Goal: Task Accomplishment & Management: Complete application form

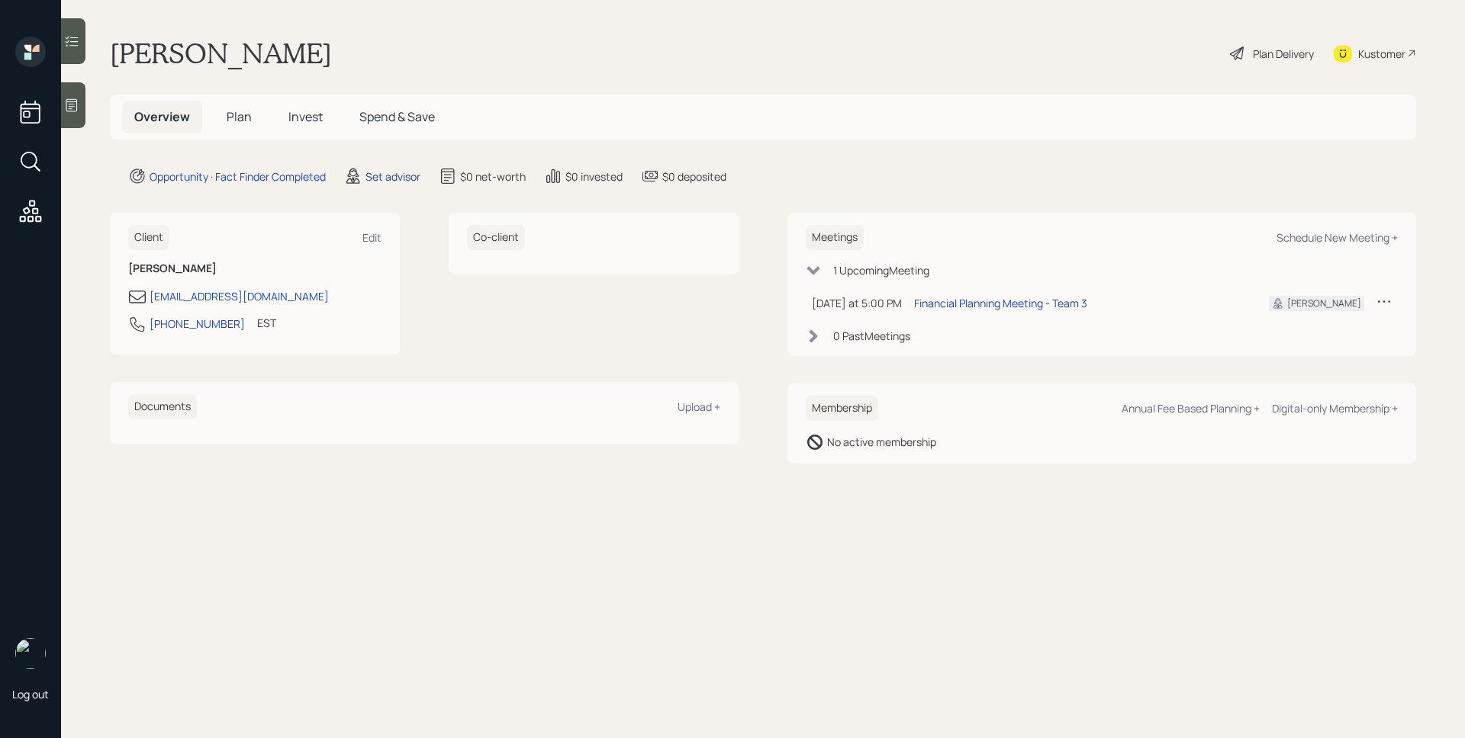
click at [413, 182] on div "Set advisor" at bounding box center [392, 177] width 55 height 16
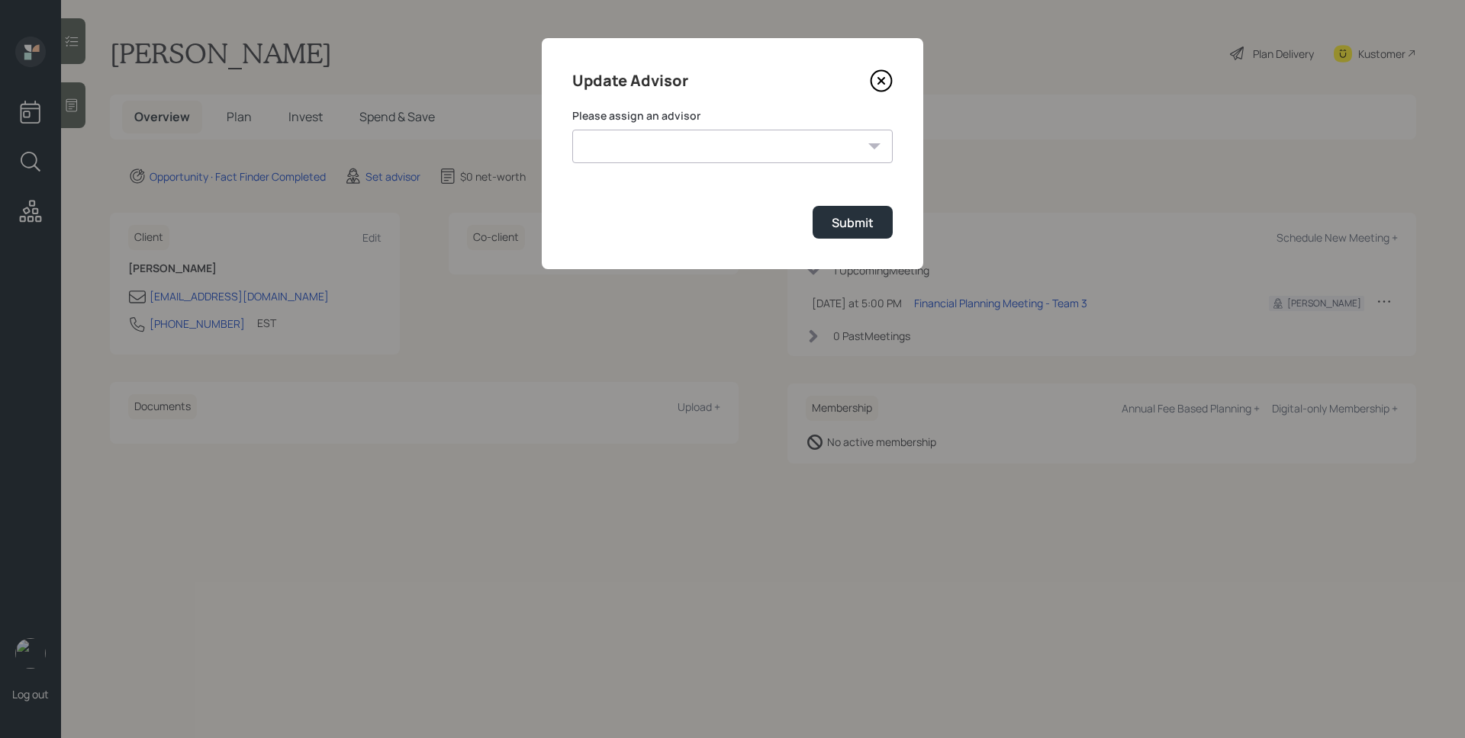
click at [745, 138] on select "[PERSON_NAME] [PERSON_NAME] End [PERSON_NAME] [PERSON_NAME] [PERSON_NAME] [PERS…" at bounding box center [732, 147] width 320 height 34
select select "d946c976-65aa-4529-ac9d-02c4f1114fc0"
click at [572, 130] on select "[PERSON_NAME] [PERSON_NAME] End [PERSON_NAME] [PERSON_NAME] [PERSON_NAME] [PERS…" at bounding box center [732, 147] width 320 height 34
click at [861, 224] on div "Submit" at bounding box center [853, 222] width 42 height 17
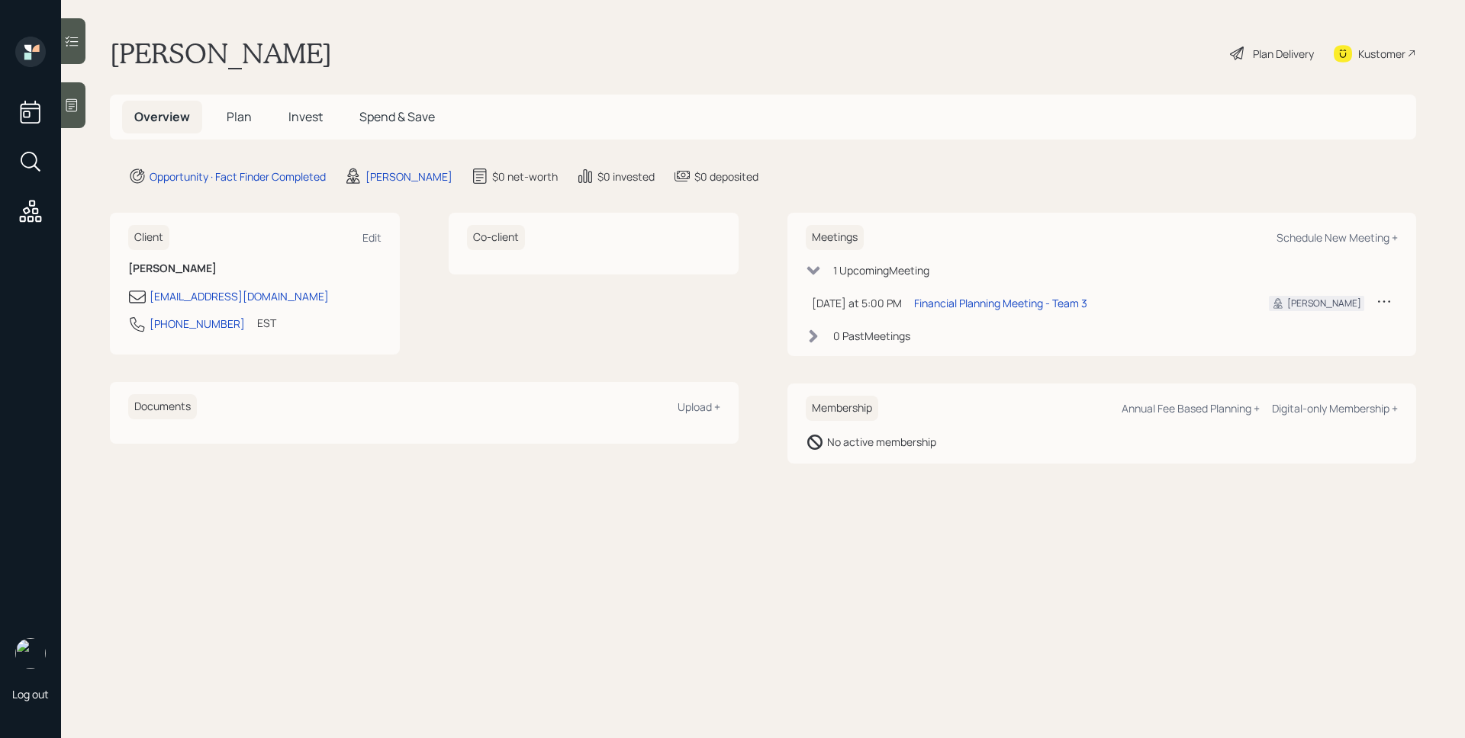
click at [77, 105] on icon at bounding box center [71, 105] width 11 height 13
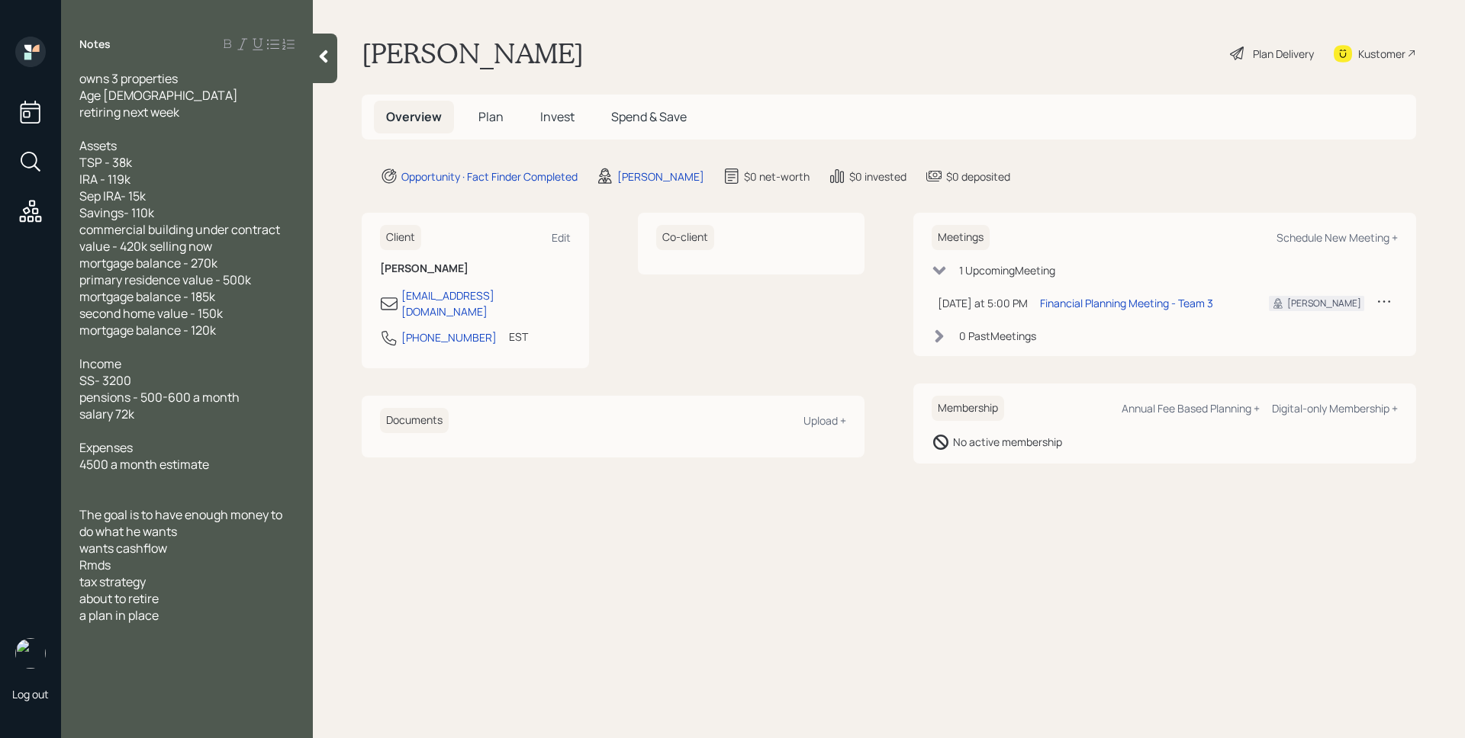
click at [491, 121] on span "Plan" at bounding box center [490, 116] width 25 height 17
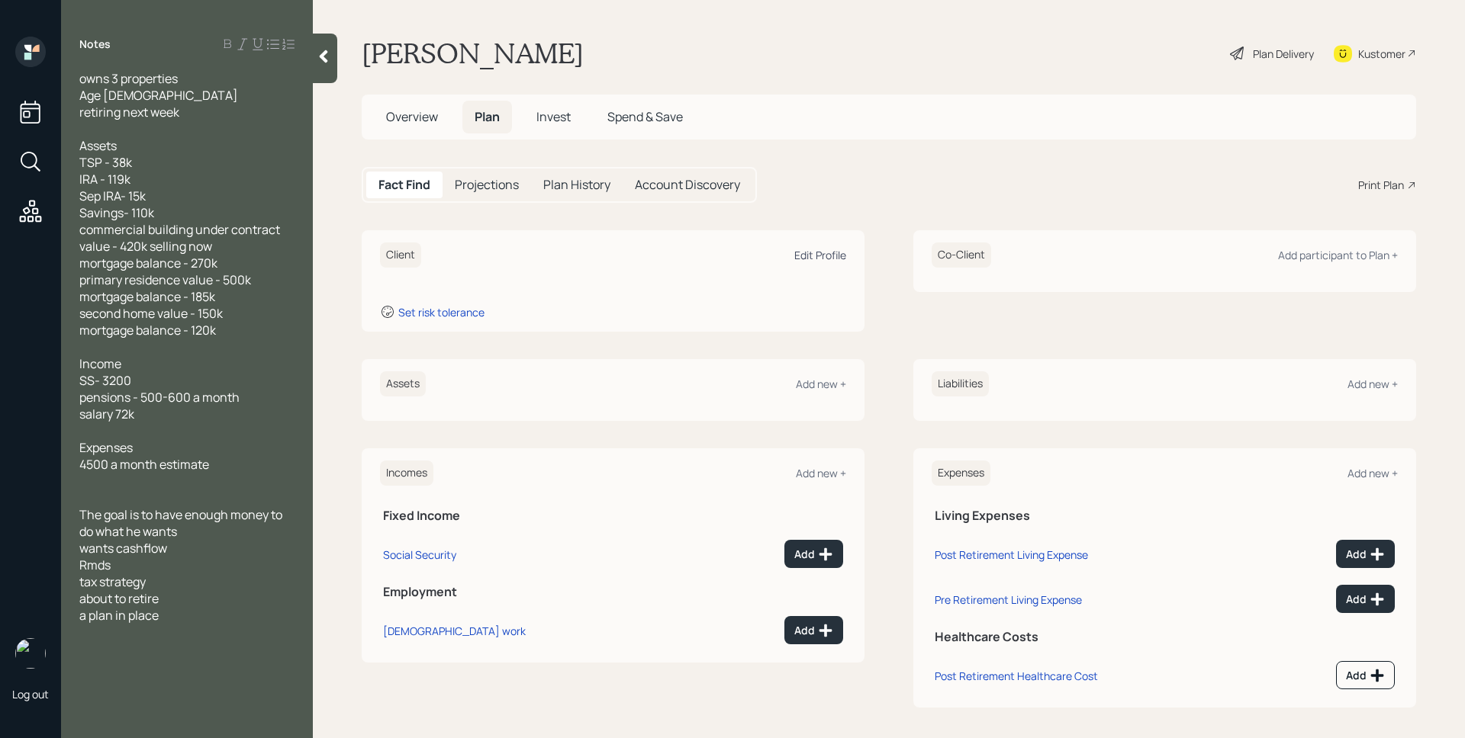
click at [810, 259] on div "Edit Profile" at bounding box center [820, 255] width 52 height 14
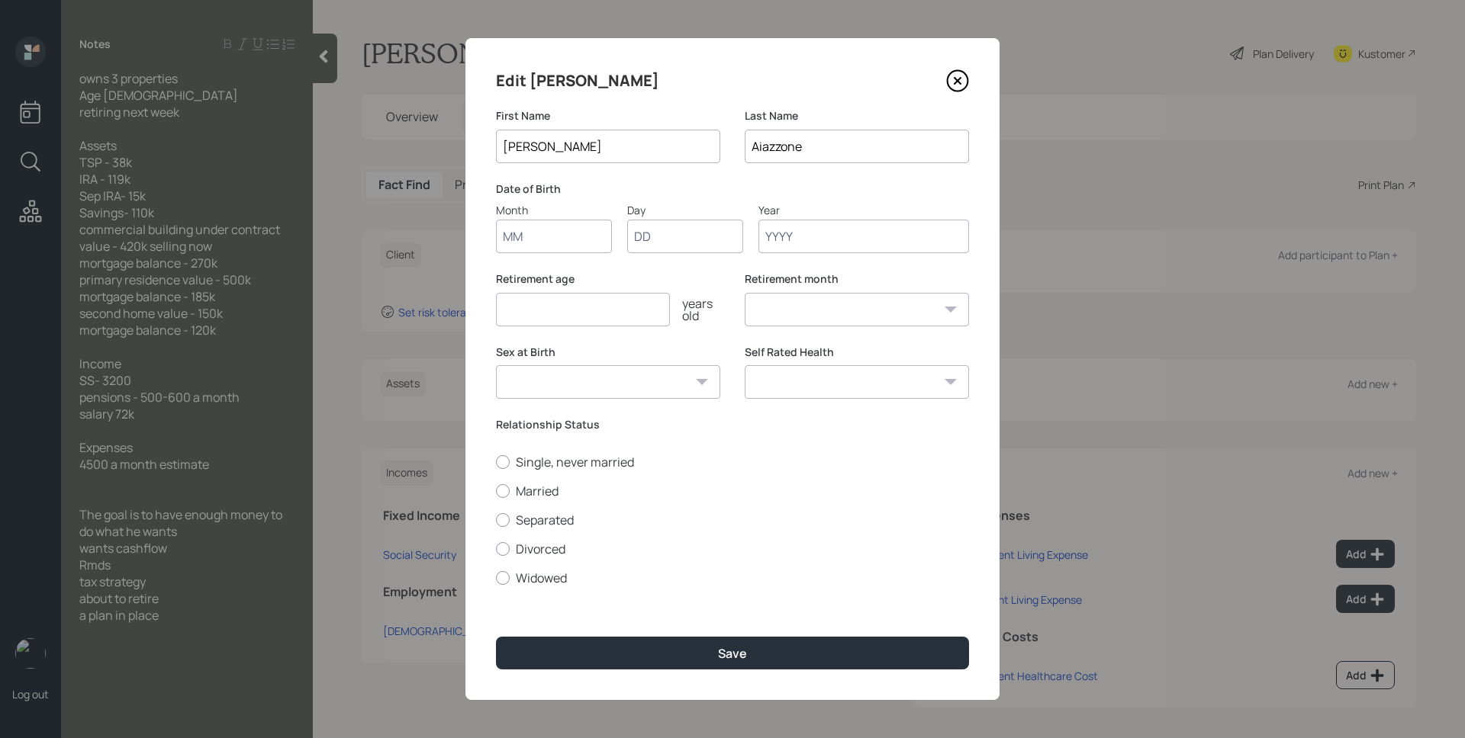
click at [534, 240] on input "Month" at bounding box center [554, 237] width 116 height 34
type input "01"
type input "1953"
select select "1"
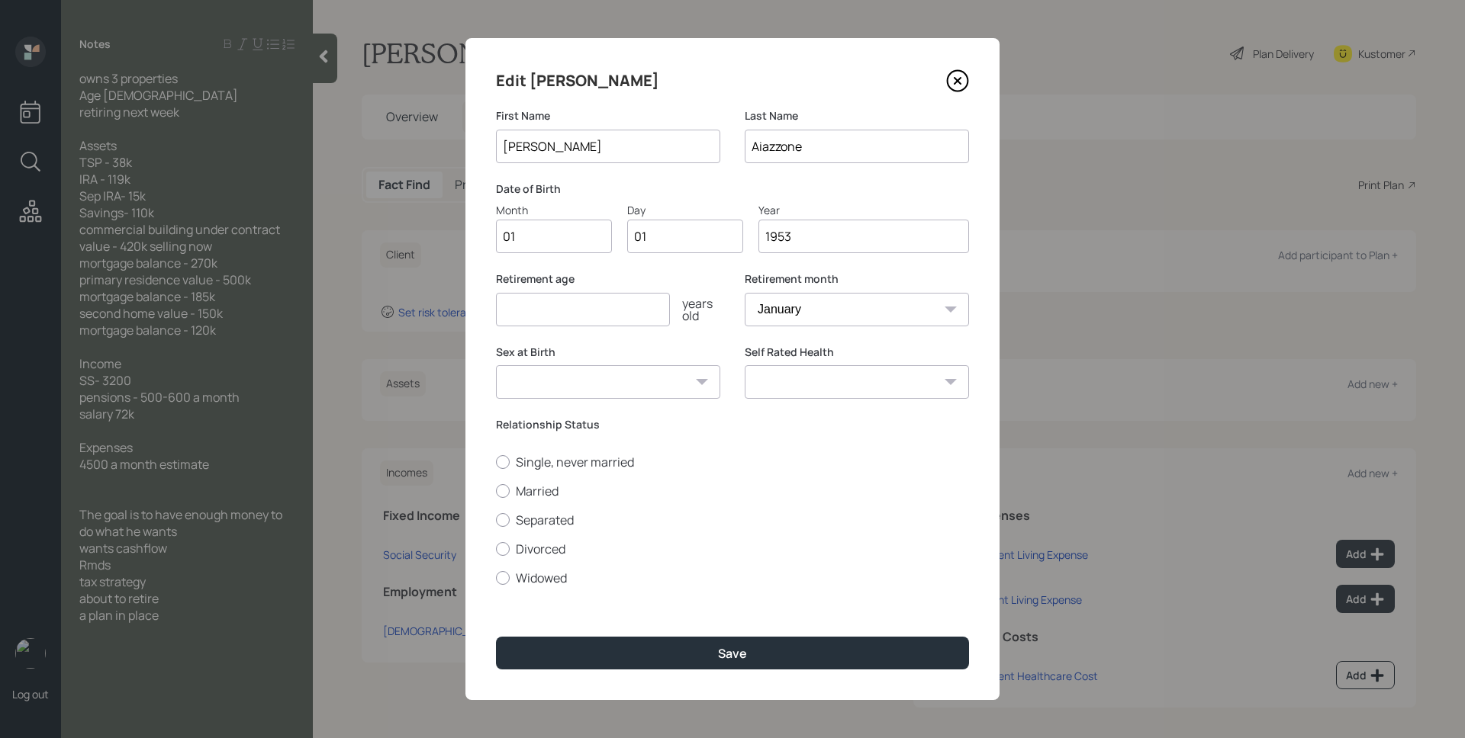
type input "1953"
click at [539, 306] on input "number" at bounding box center [583, 310] width 174 height 34
type input "72"
click at [787, 310] on select "January February March April May June July August September October November De…" at bounding box center [857, 310] width 224 height 34
select select "9"
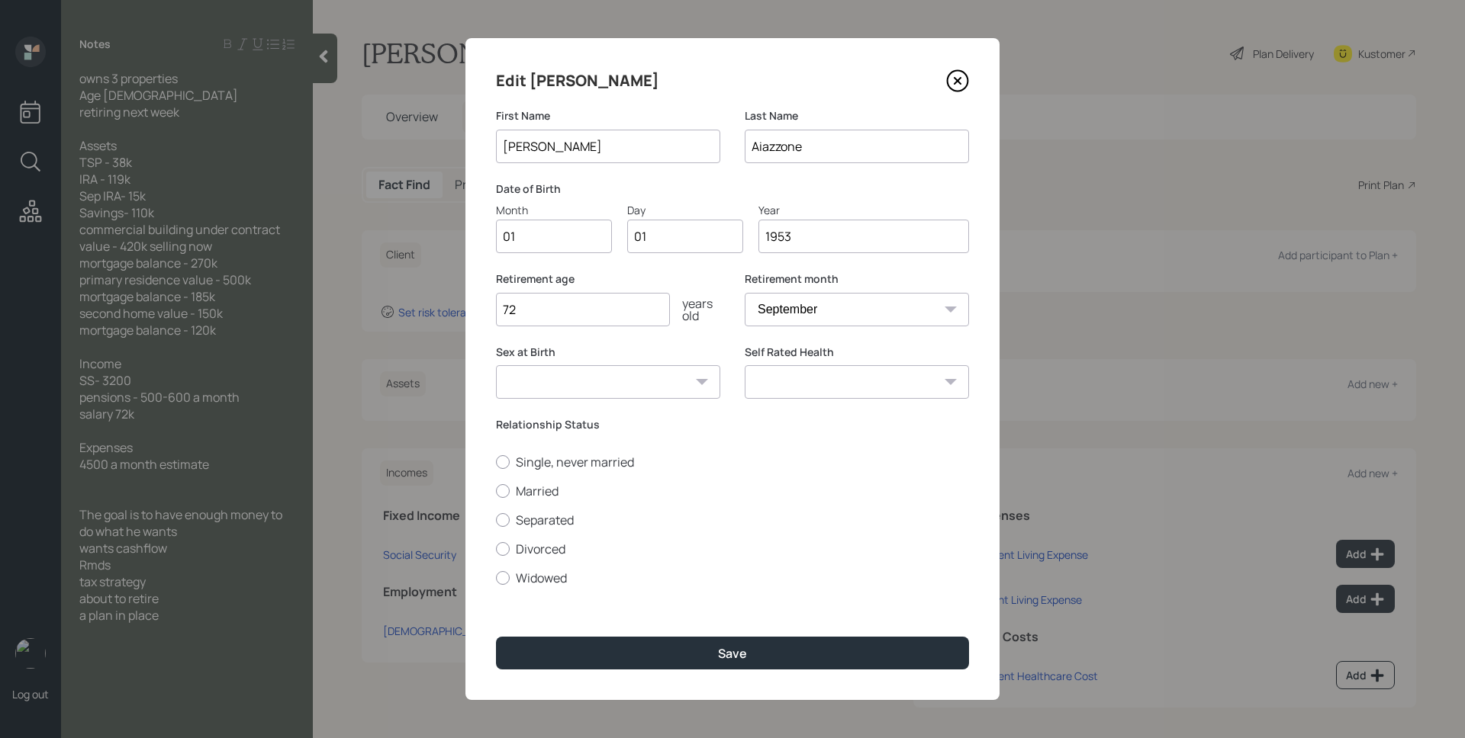
click at [745, 293] on select "January February March April May June July August September October November De…" at bounding box center [857, 310] width 224 height 34
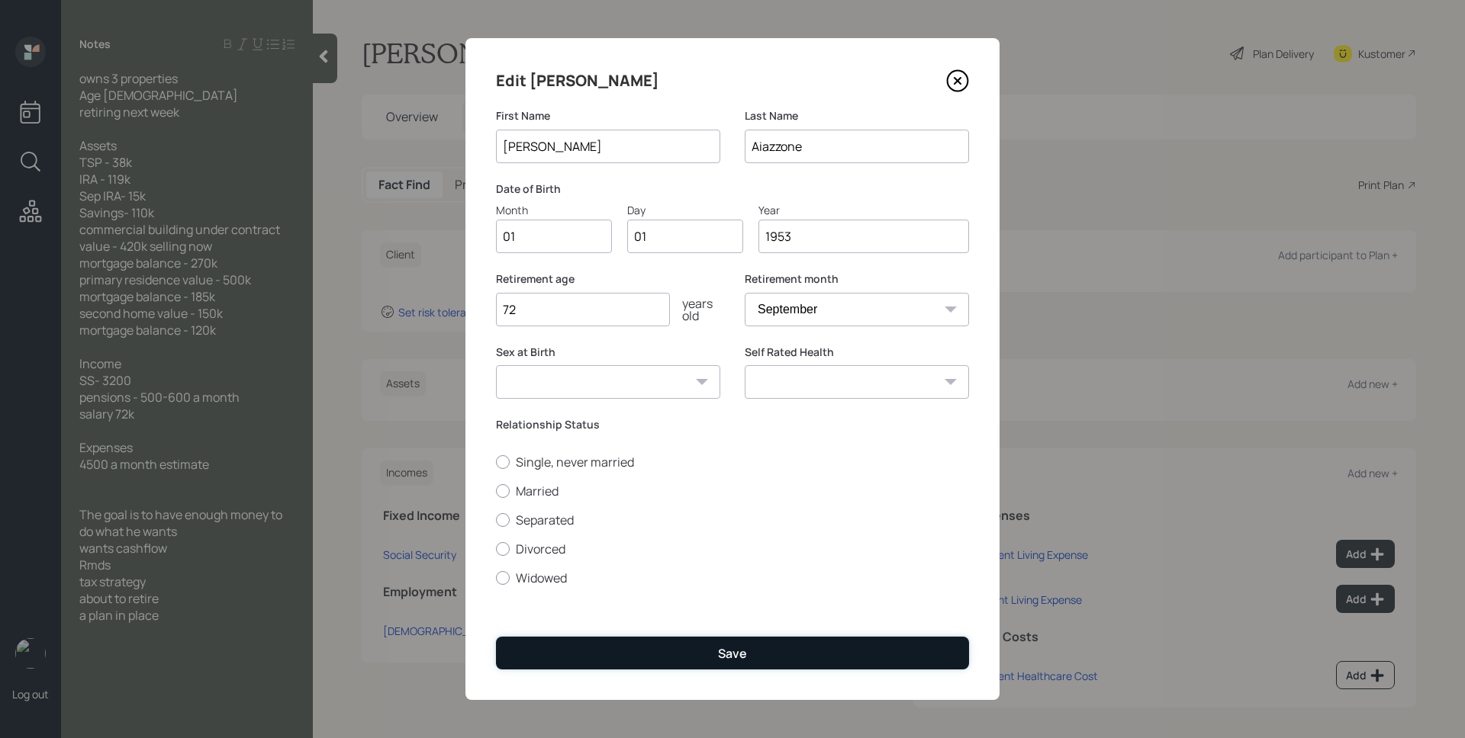
click at [716, 645] on button "Save" at bounding box center [732, 653] width 473 height 33
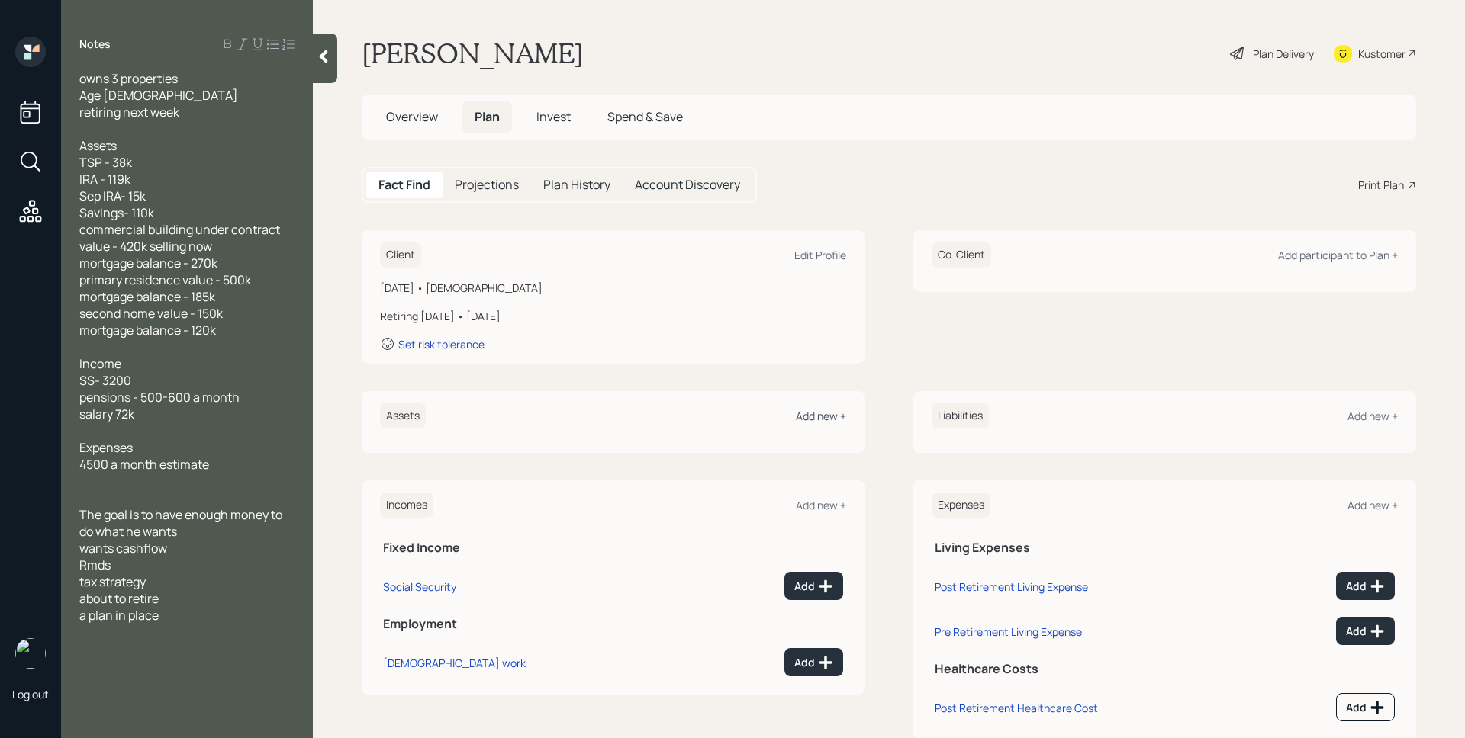
click at [823, 410] on div "Add new +" at bounding box center [821, 416] width 50 height 14
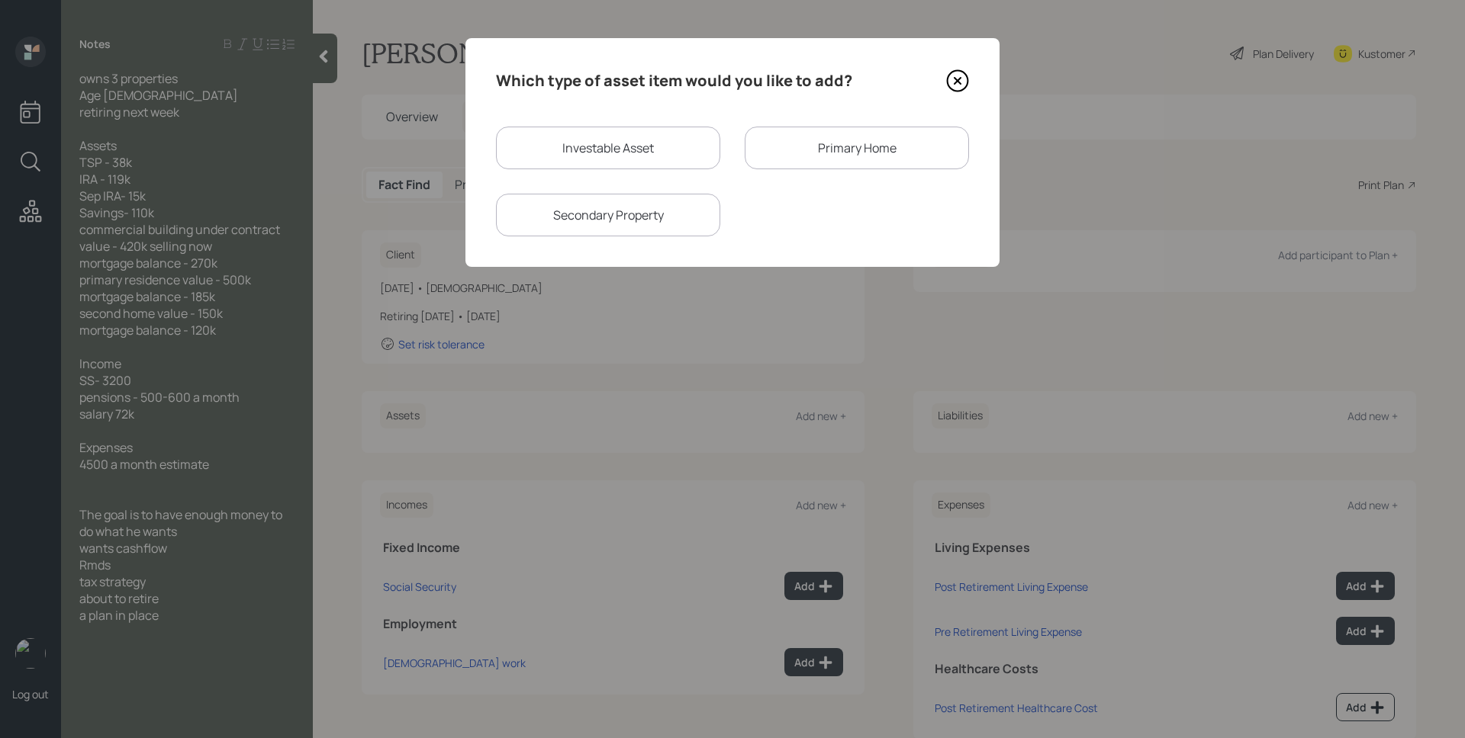
click at [593, 143] on div "Investable Asset" at bounding box center [608, 148] width 224 height 43
select select "taxable"
select select "balanced"
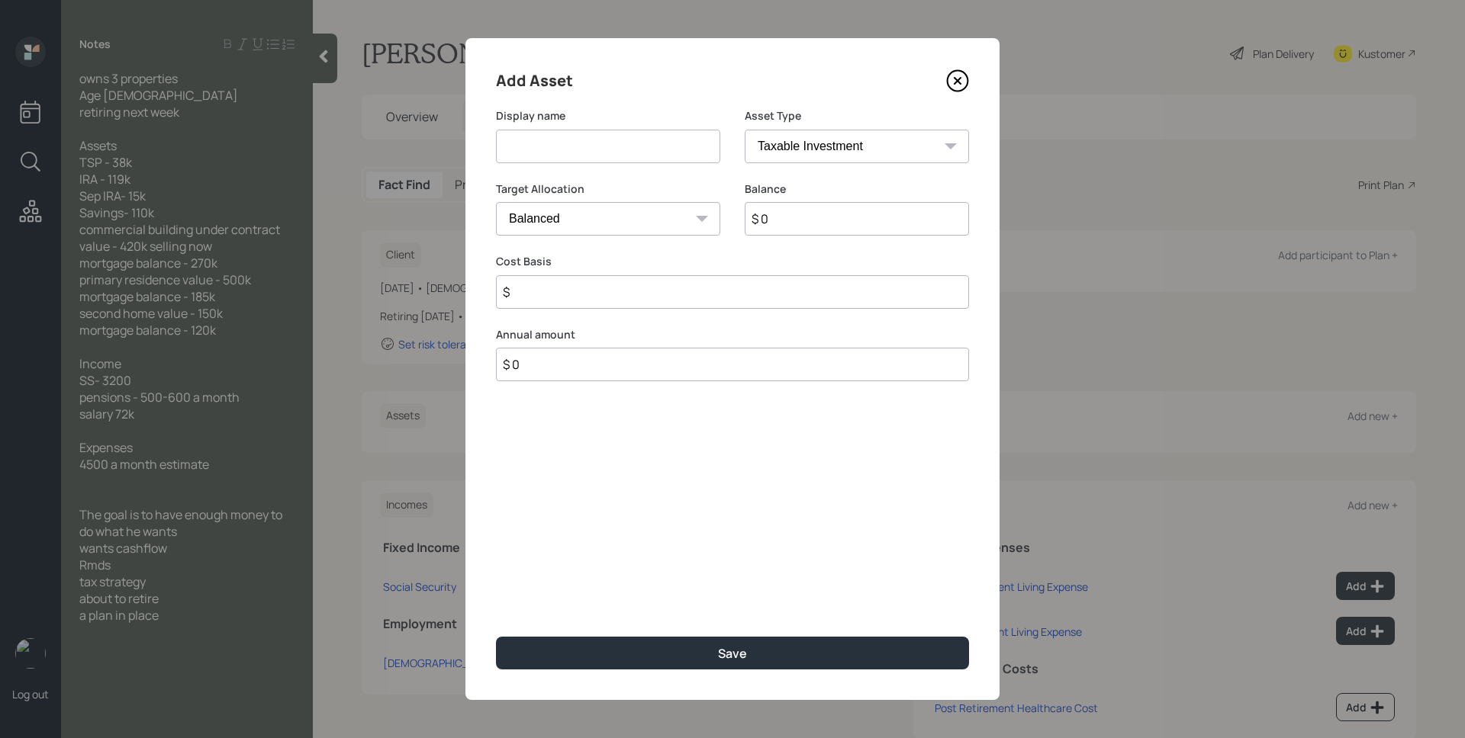
click at [595, 150] on input at bounding box center [608, 147] width 224 height 34
type input "TSP"
click at [882, 156] on select "SEP IRA IRA Roth IRA 401(k) Roth 401(k) 403(b) Roth 403(b) 457(b) Roth 457(b) H…" at bounding box center [857, 147] width 224 height 34
select select "ira"
click at [745, 130] on select "SEP IRA IRA Roth IRA 401(k) Roth 401(k) 403(b) Roth 403(b) 457(b) Roth 457(b) H…" at bounding box center [857, 147] width 224 height 34
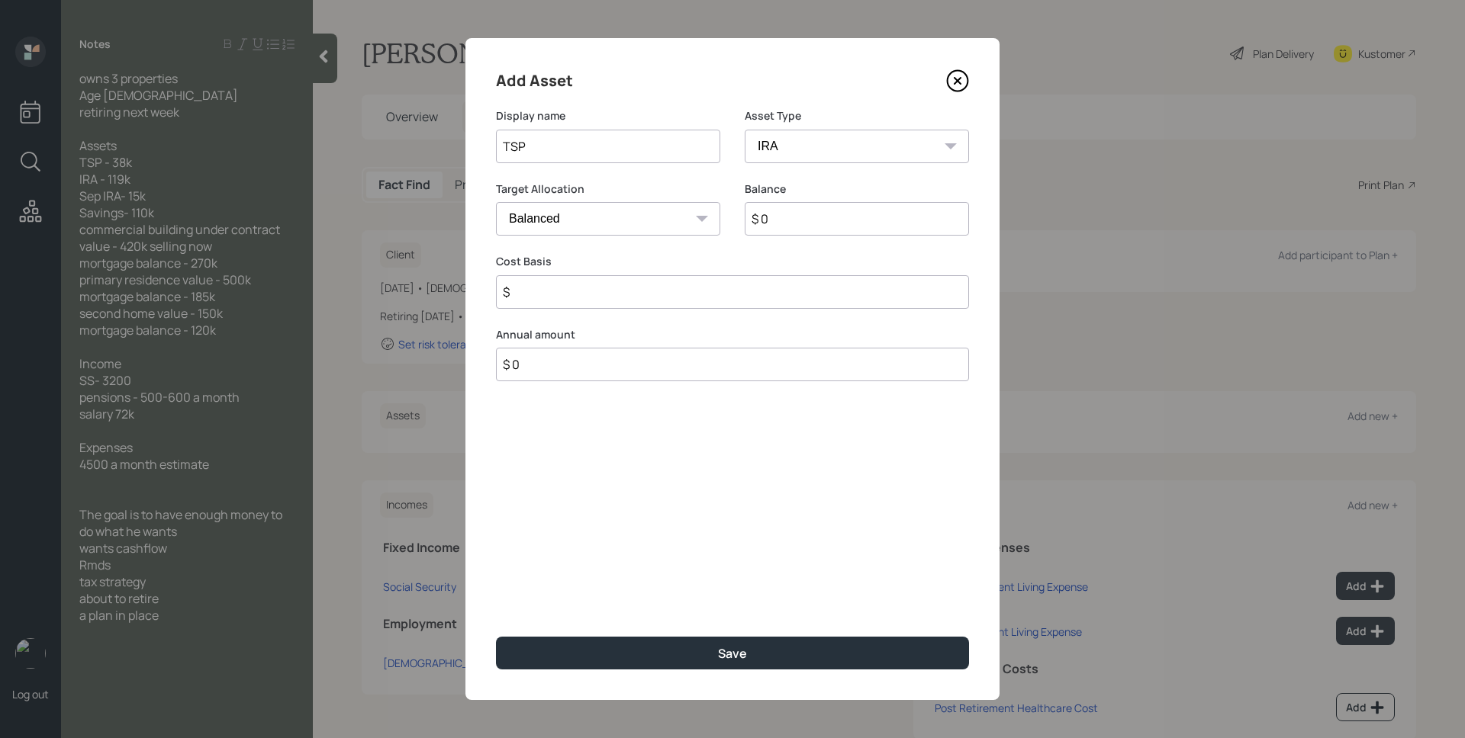
type input "$"
click at [815, 223] on input "$ 0" at bounding box center [857, 219] width 224 height 34
type input "$ 38,000"
type input "$ 0"
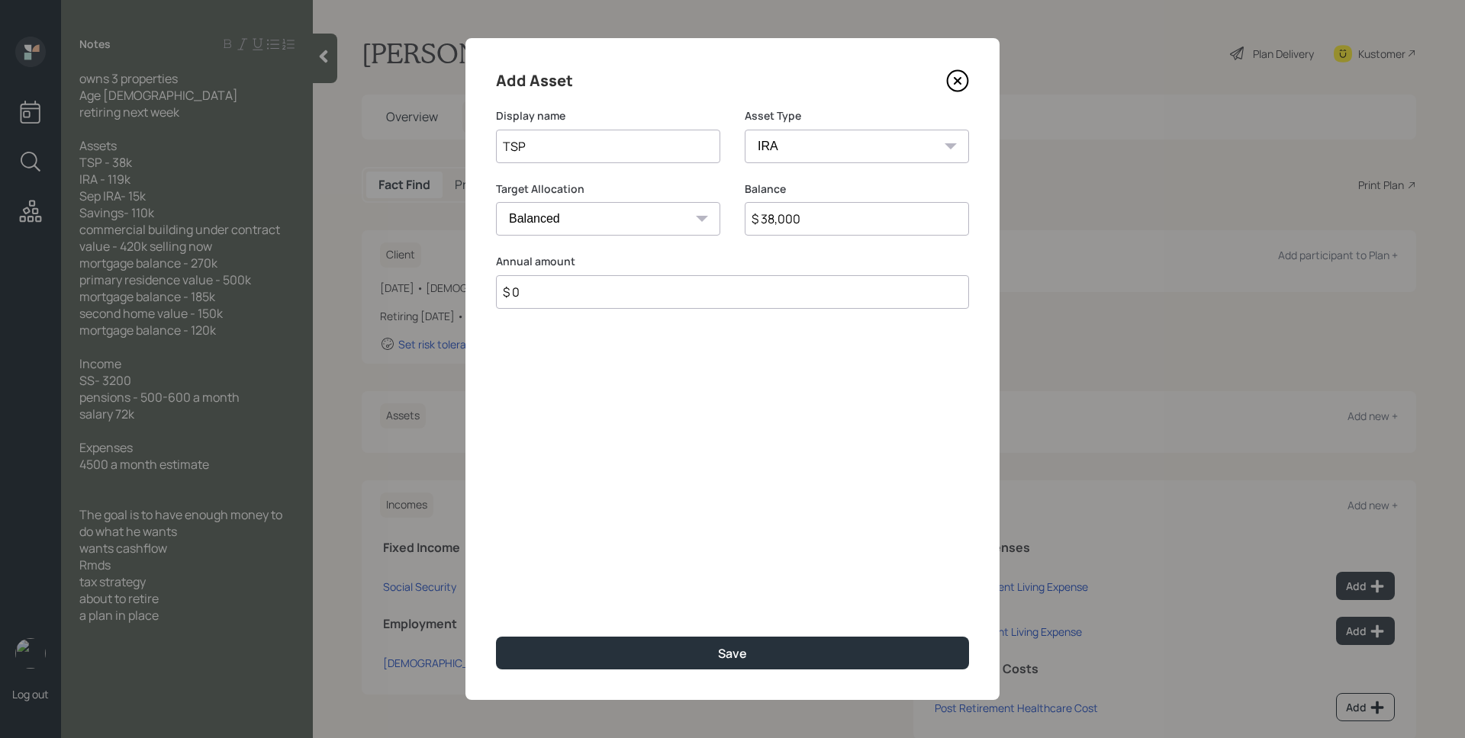
click at [496, 637] on button "Save" at bounding box center [732, 653] width 473 height 33
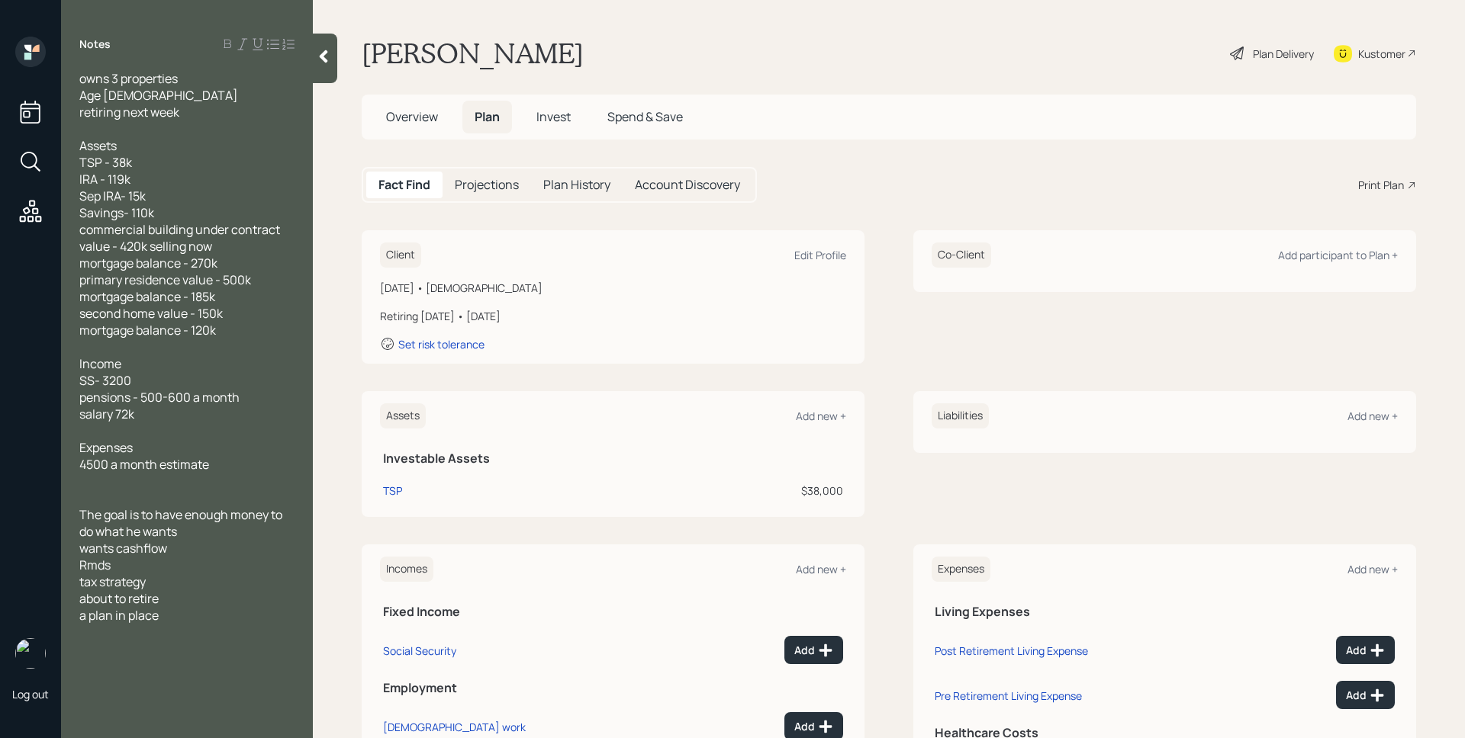
click at [801, 407] on div "Assets Add new +" at bounding box center [613, 416] width 466 height 25
click at [824, 414] on div "Add new +" at bounding box center [821, 416] width 50 height 14
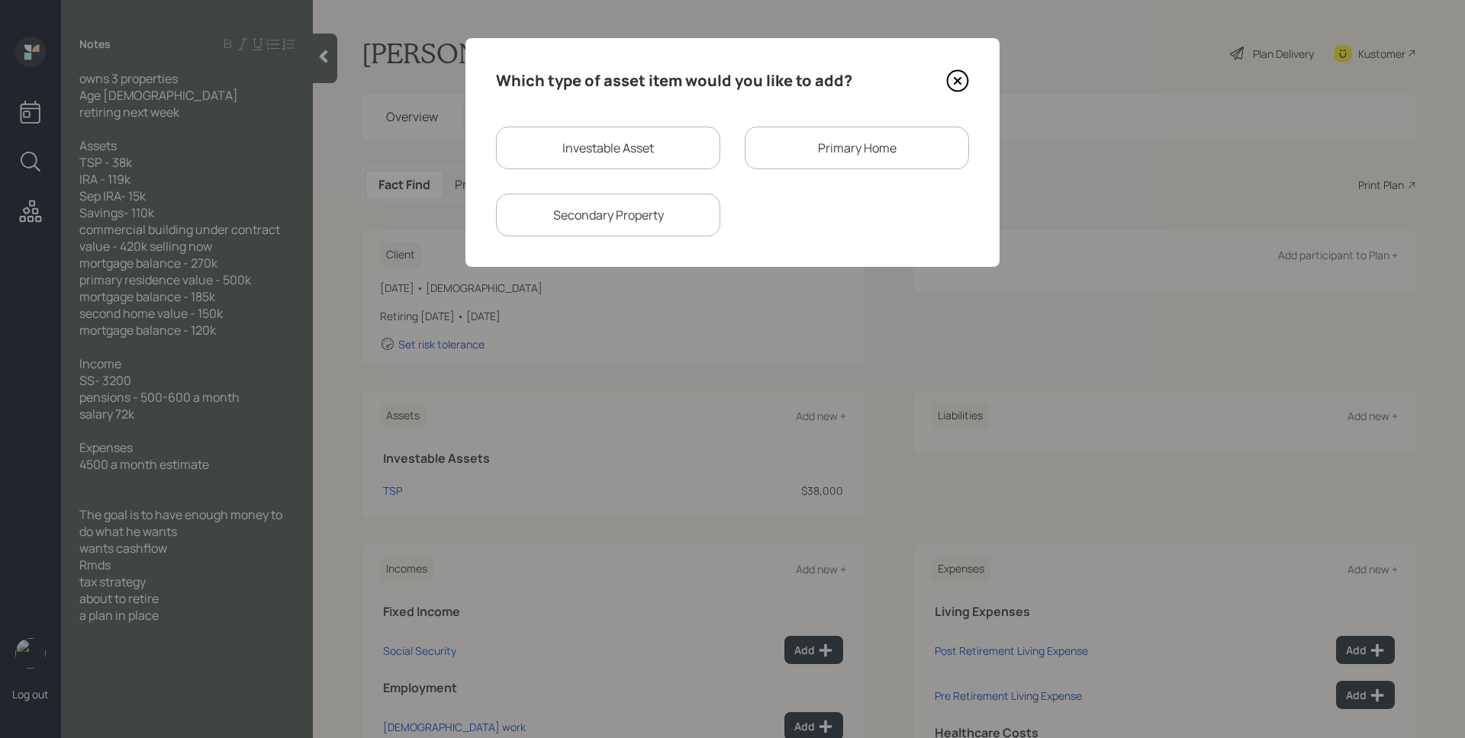
click at [562, 144] on div "Investable Asset" at bounding box center [608, 148] width 224 height 43
select select "taxable"
select select "balanced"
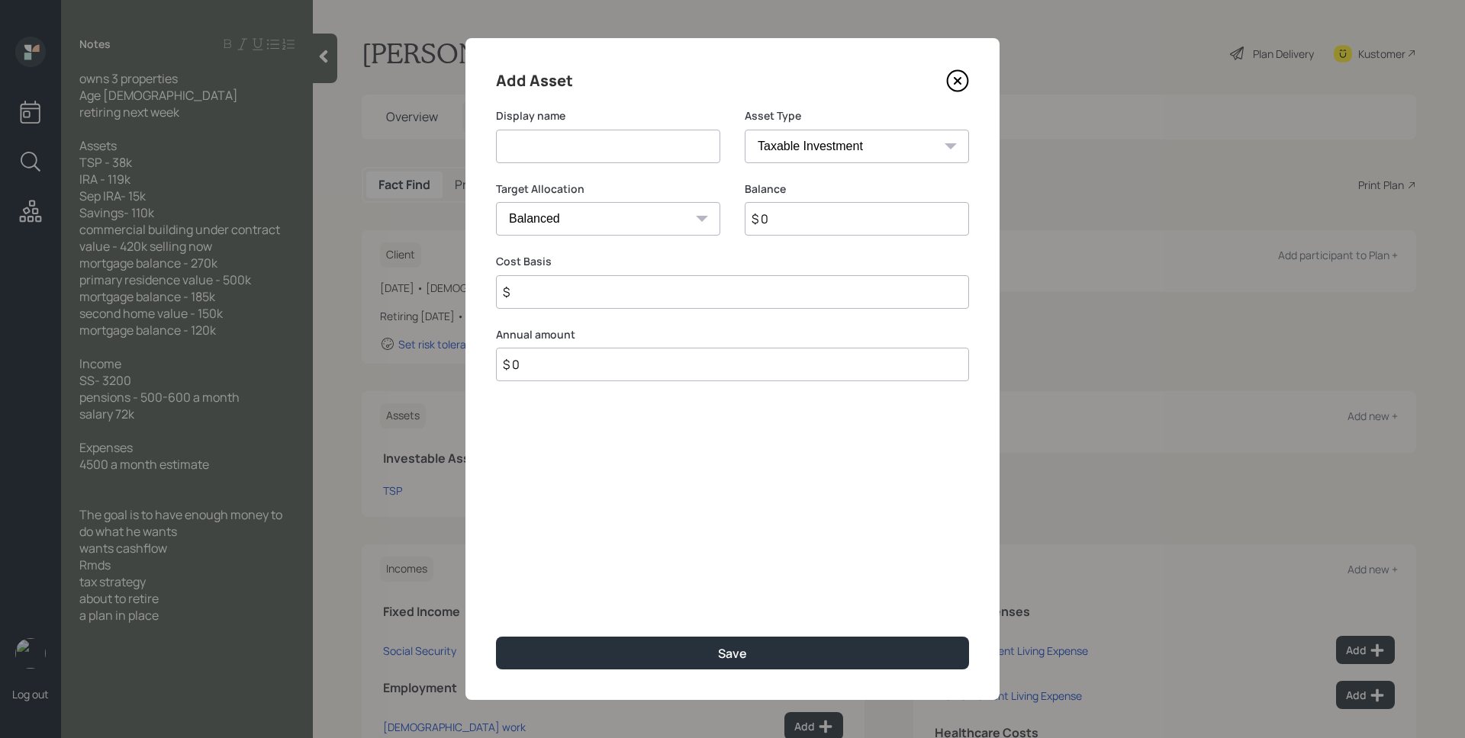
click at [562, 144] on input at bounding box center [608, 147] width 224 height 34
type input "IRA"
click at [913, 134] on select "SEP IRA IRA Roth IRA 401(k) Roth 401(k) 403(b) Roth 403(b) 457(b) Roth 457(b) H…" at bounding box center [857, 147] width 224 height 34
select select "ira"
click at [745, 130] on select "SEP IRA IRA Roth IRA 401(k) Roth 401(k) 403(b) Roth 403(b) 457(b) Roth 457(b) H…" at bounding box center [857, 147] width 224 height 34
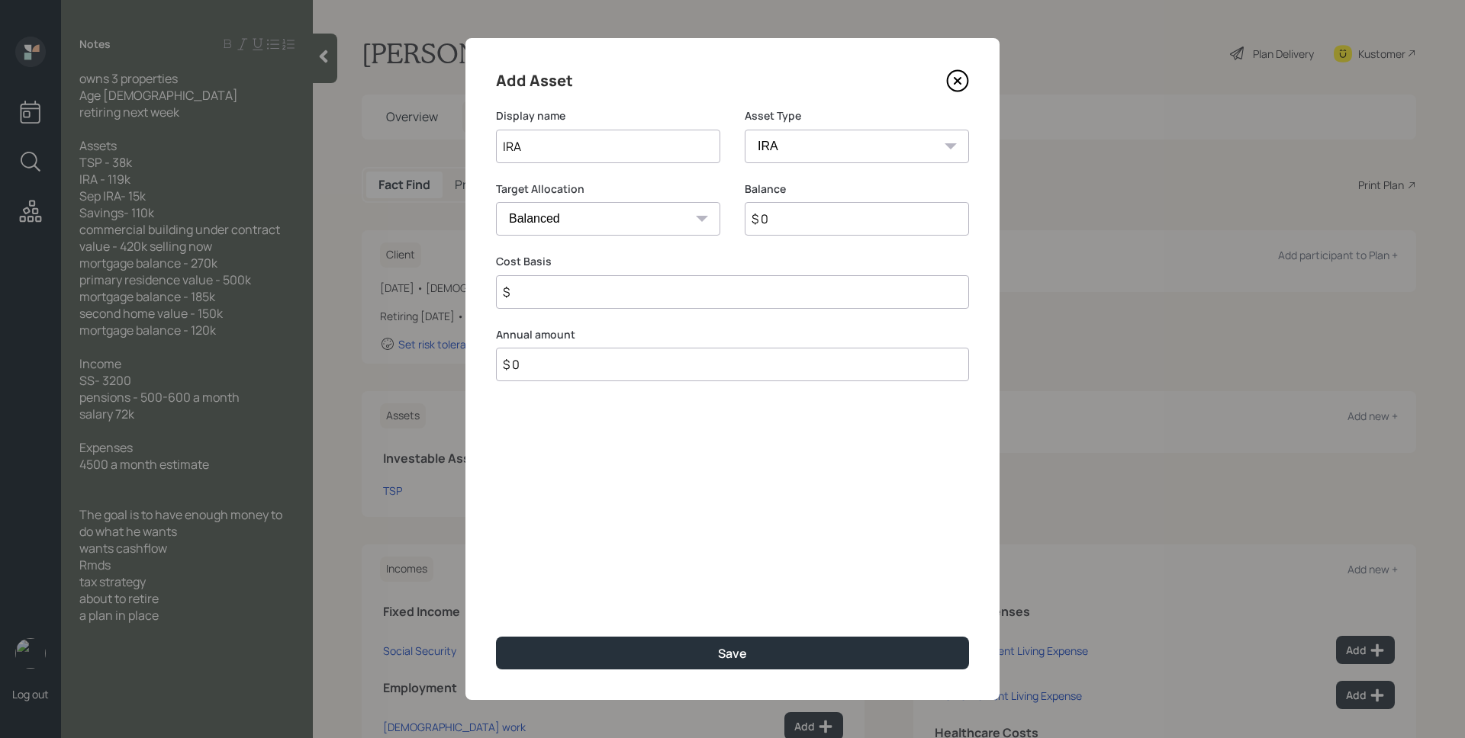
type input "$"
click at [818, 217] on input "$ 0" at bounding box center [857, 219] width 224 height 34
type input "$ 119,000"
type input "$ 0"
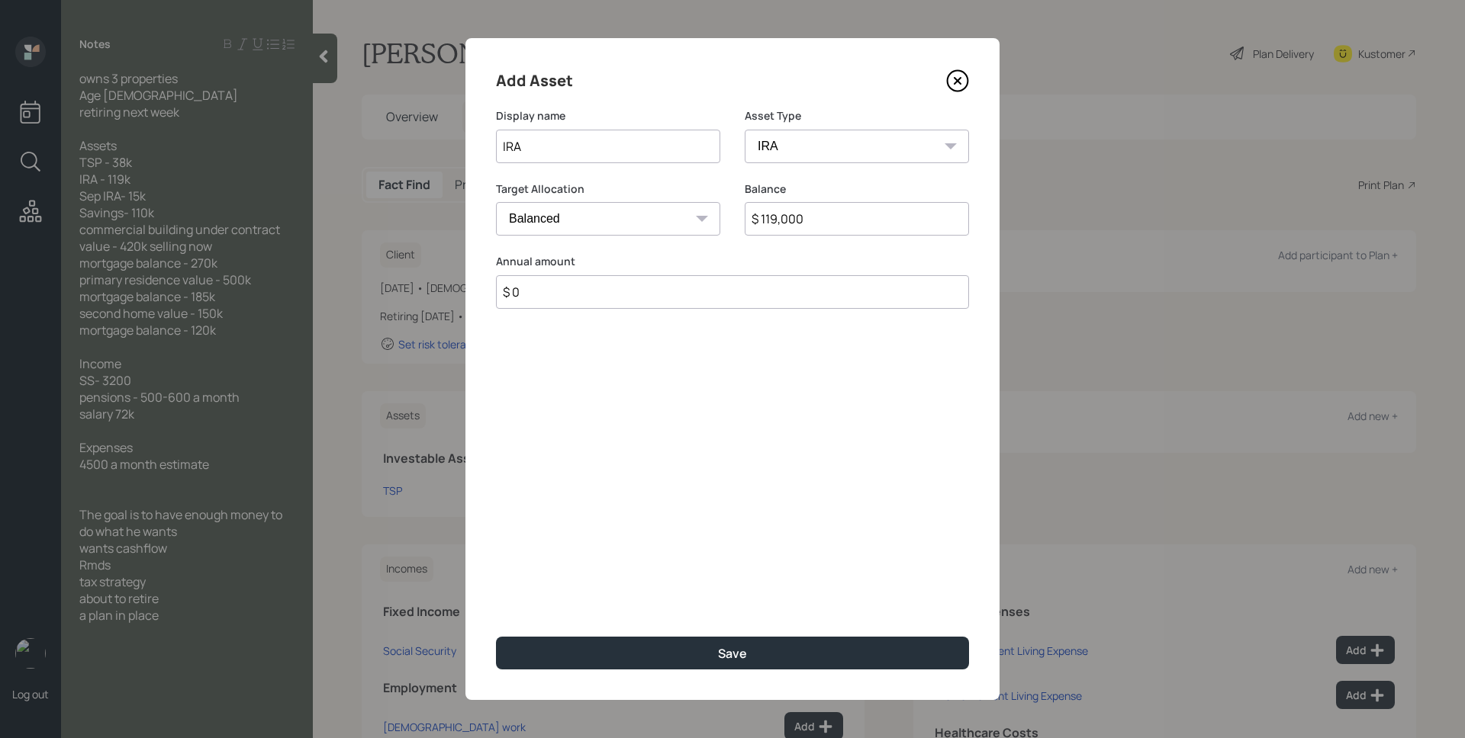
click at [496, 637] on button "Save" at bounding box center [732, 653] width 473 height 33
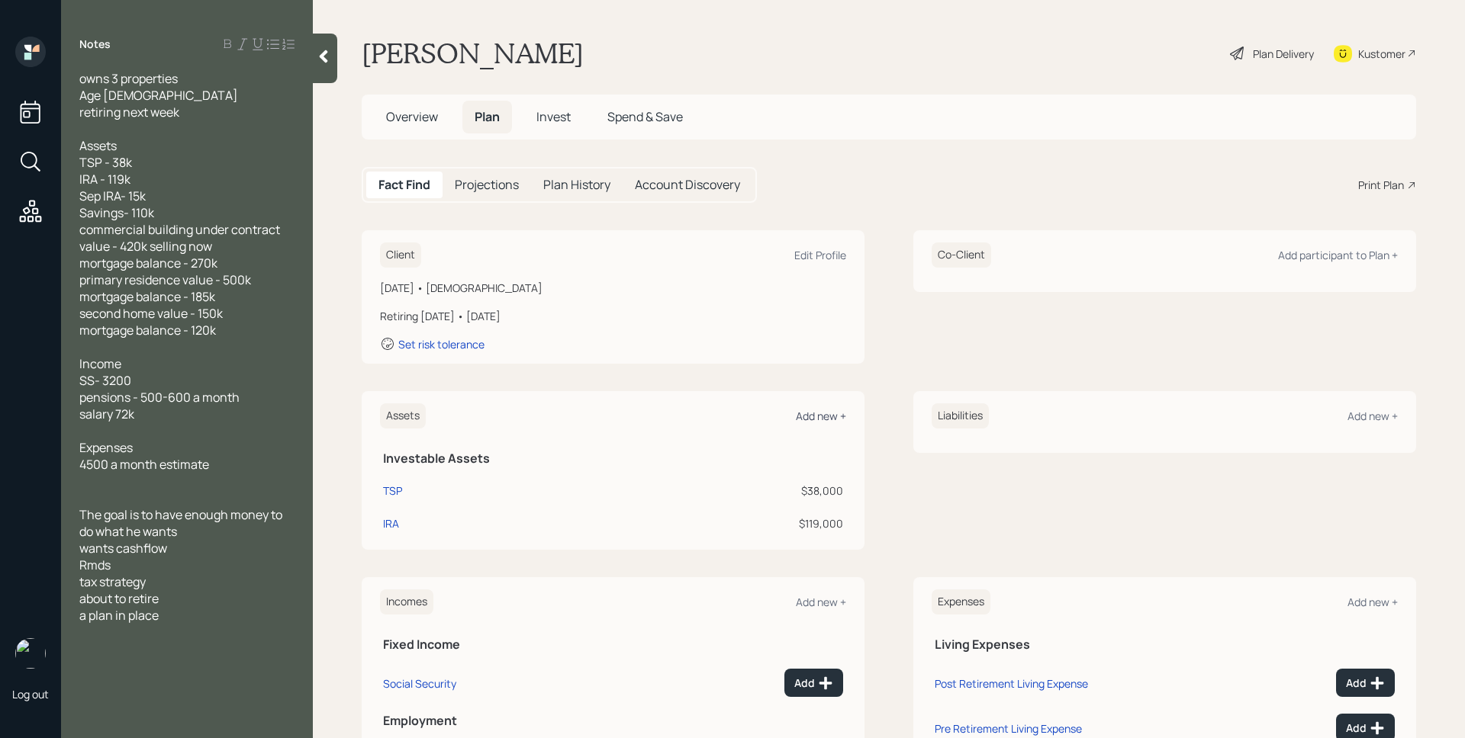
click at [816, 419] on div "Add new +" at bounding box center [821, 416] width 50 height 14
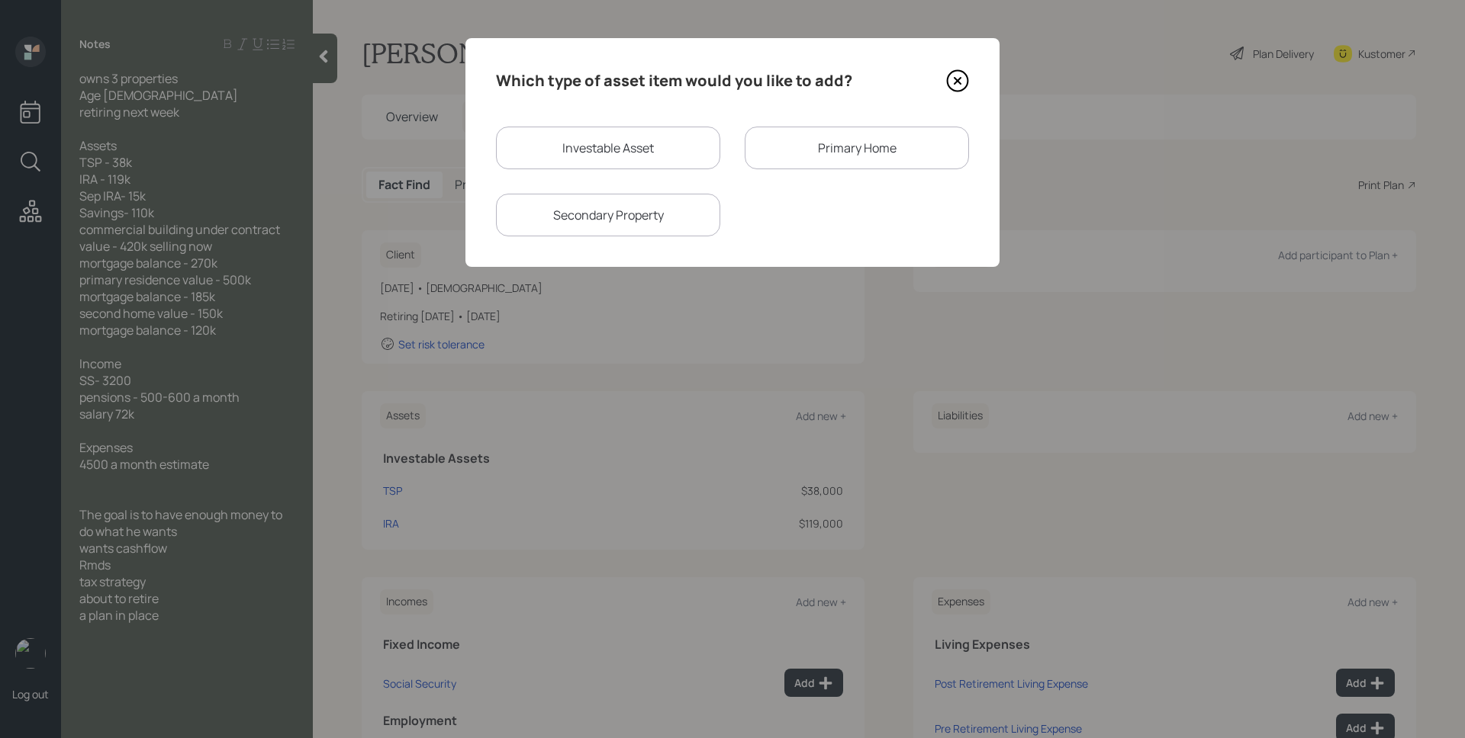
click at [605, 123] on div "Which type of asset item would you like to add? Investable Asset Primary Home S…" at bounding box center [732, 152] width 534 height 229
click at [606, 142] on div "Investable Asset" at bounding box center [608, 148] width 224 height 43
select select "taxable"
select select "balanced"
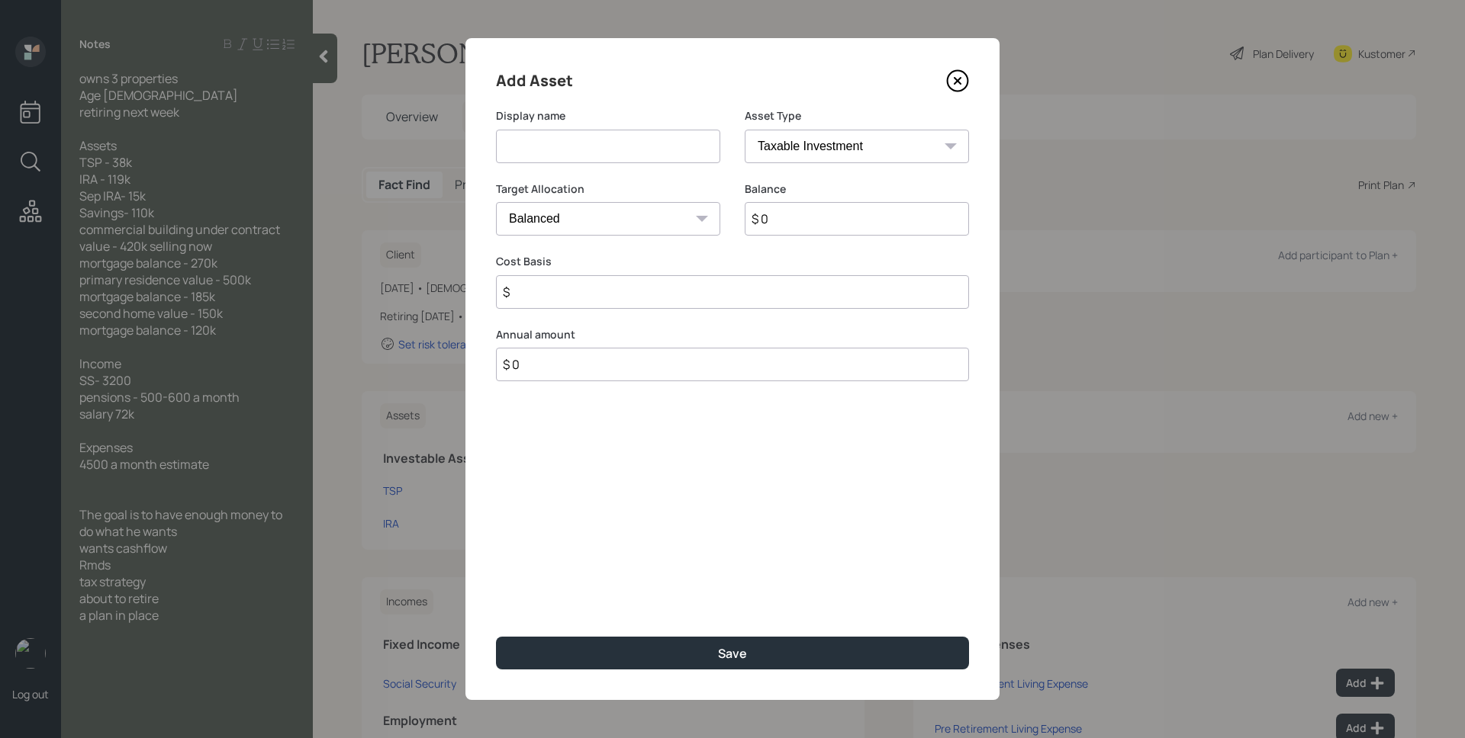
click at [603, 142] on input at bounding box center [608, 147] width 224 height 34
type input "SEP IRA"
click at [820, 147] on select "SEP IRA IRA Roth IRA 401(k) Roth 401(k) 403(b) Roth 403(b) 457(b) Roth 457(b) H…" at bounding box center [857, 147] width 224 height 34
select select "sep_ira"
click at [745, 130] on select "SEP IRA IRA Roth IRA 401(k) Roth 401(k) 403(b) Roth 403(b) 457(b) Roth 457(b) H…" at bounding box center [857, 147] width 224 height 34
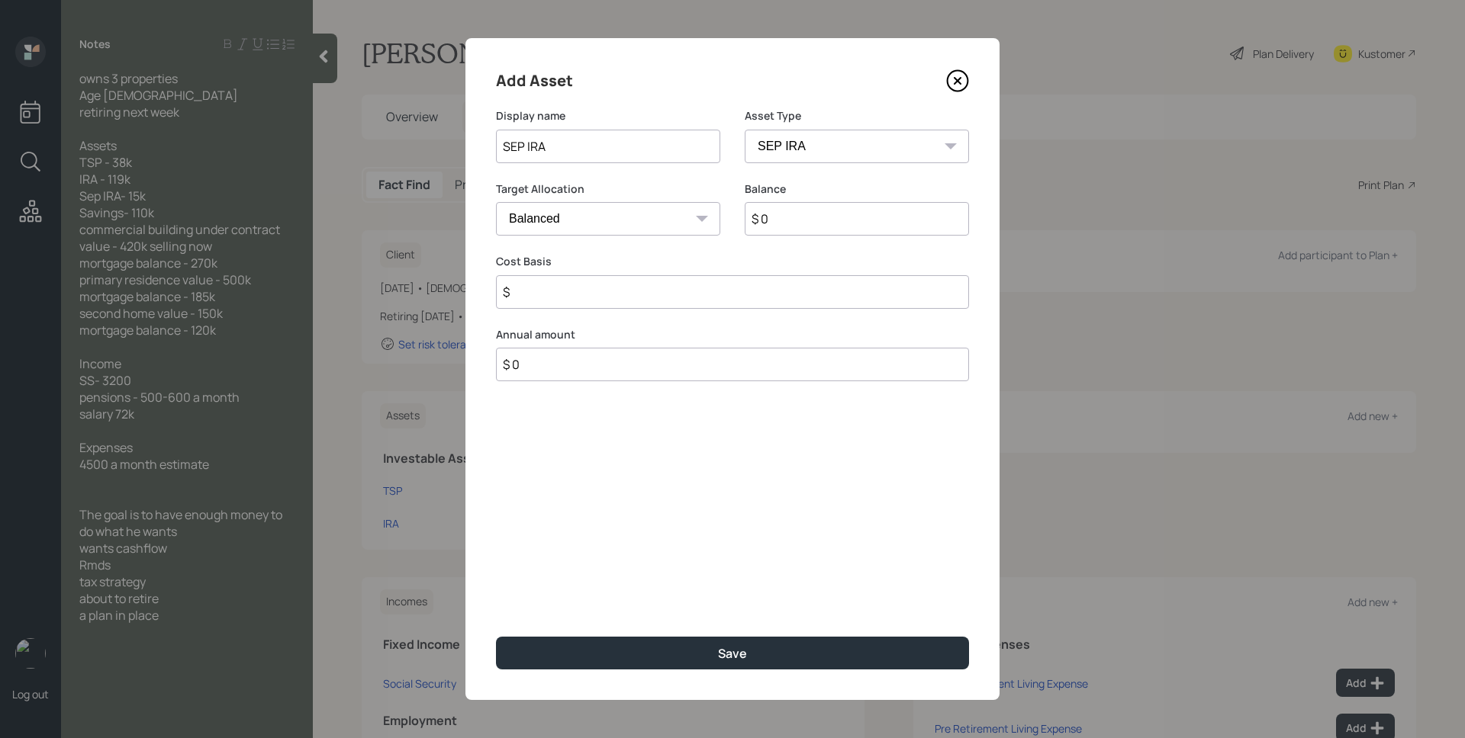
type input "$"
click at [804, 210] on input "$ 0" at bounding box center [857, 219] width 224 height 34
type input "$ 119,000"
type input "$ 0"
click at [496, 637] on button "Save" at bounding box center [732, 653] width 473 height 33
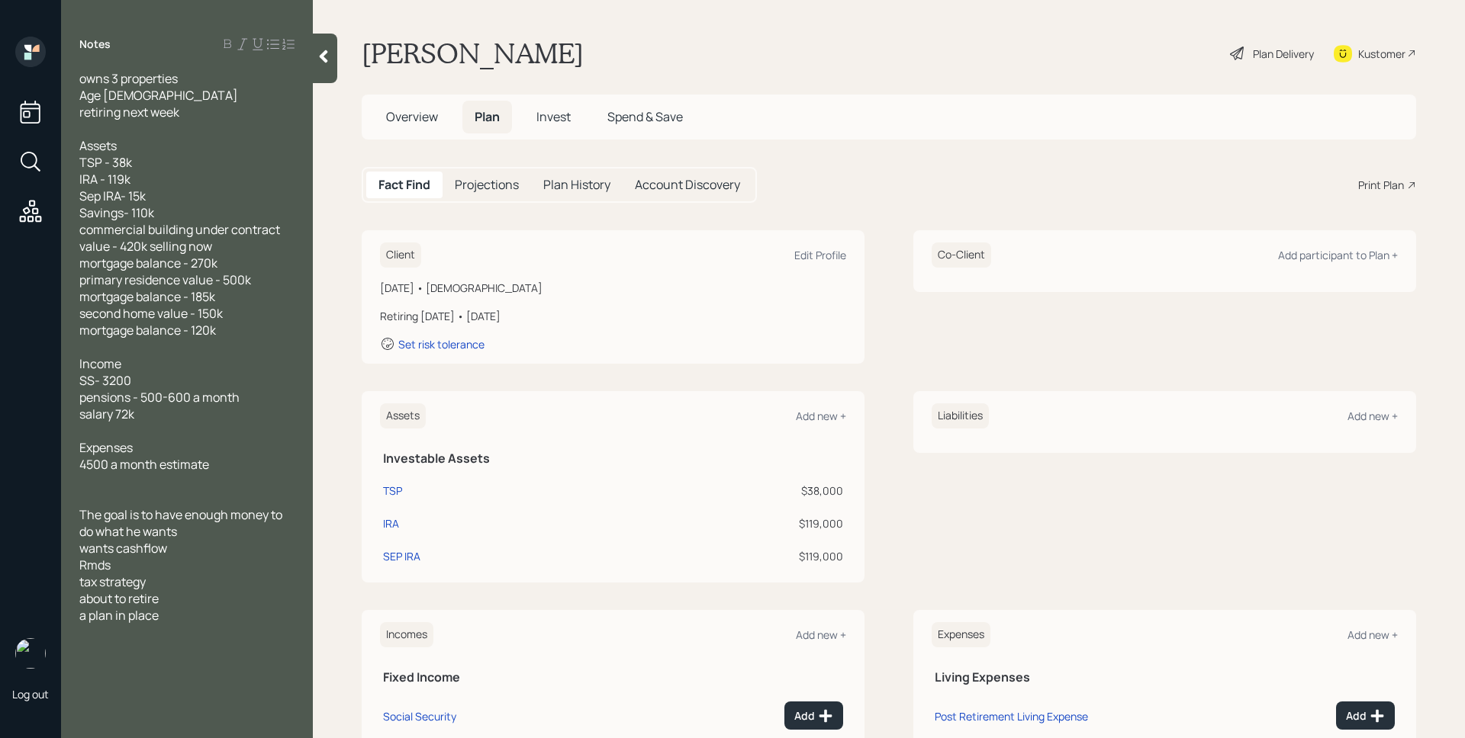
click at [819, 399] on div "Assets Add new + Investable Assets TSP $38,000 IRA $119,000 SEP IRA $119,000" at bounding box center [613, 486] width 503 height 191
click at [824, 407] on div "Assets Add new +" at bounding box center [613, 416] width 466 height 25
click at [825, 418] on div "Add new +" at bounding box center [821, 416] width 50 height 14
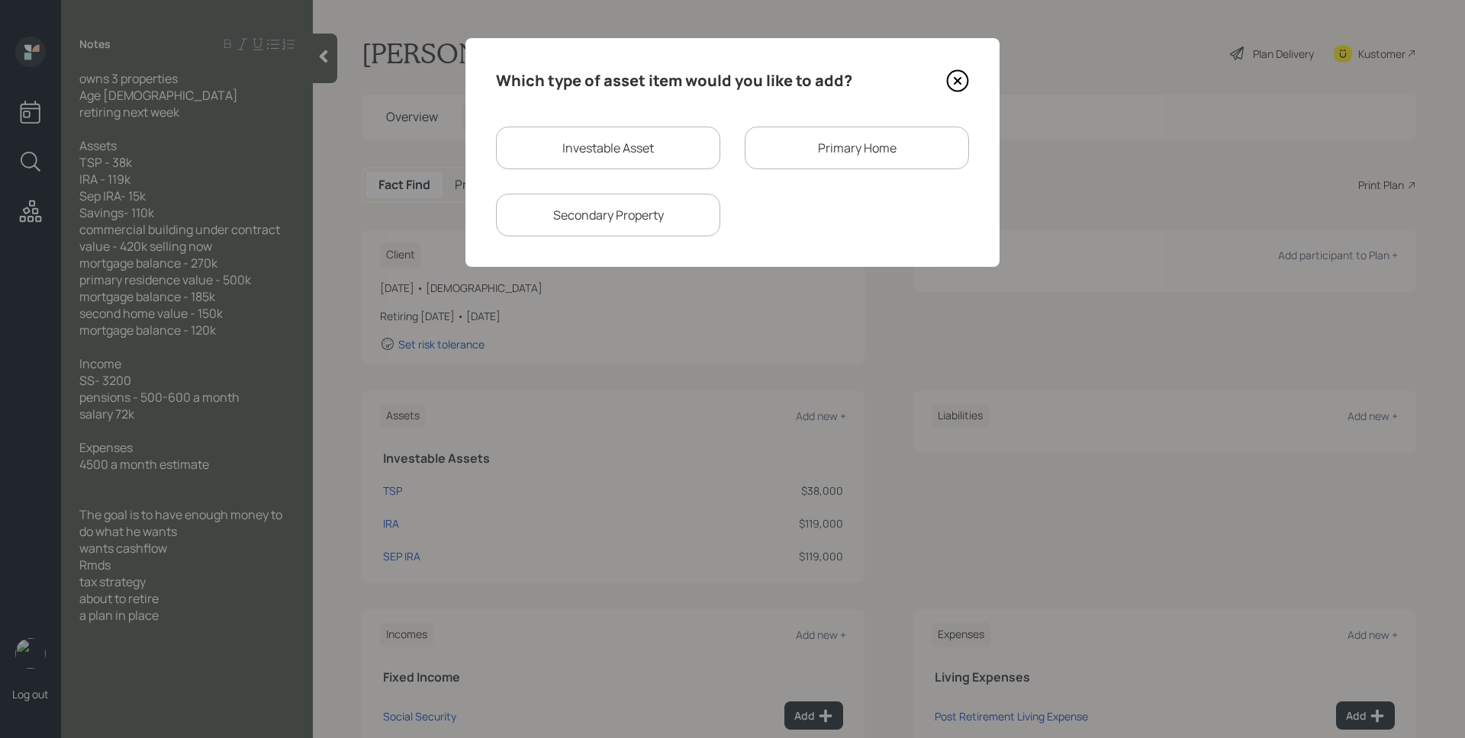
click at [619, 153] on div "Investable Asset" at bounding box center [608, 148] width 224 height 43
select select "taxable"
select select "balanced"
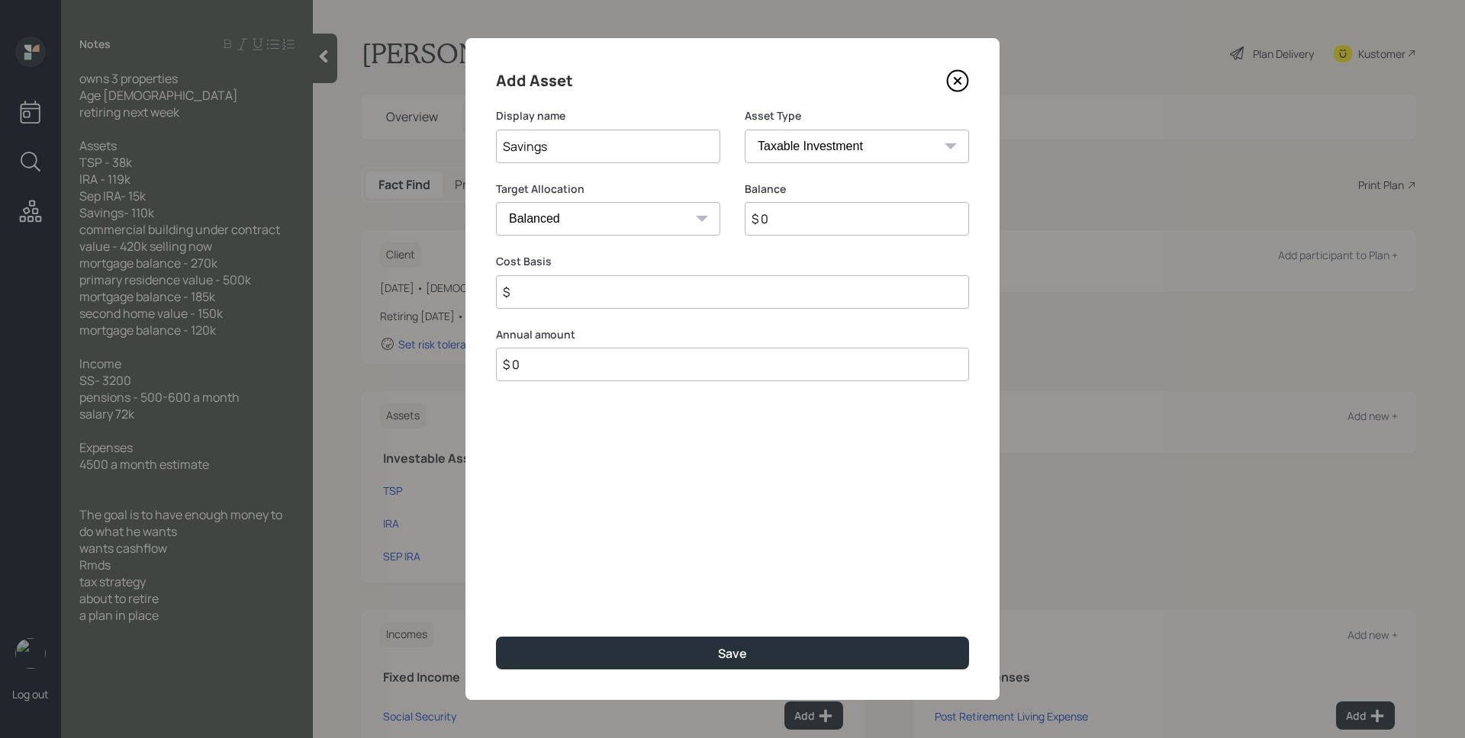
type input "Savings"
select select "cash"
click at [745, 130] on select "SEP IRA IRA Roth IRA 401(k) Roth 401(k) 403(b) Roth 403(b) 457(b) Roth 457(b) H…" at bounding box center [857, 147] width 224 height 34
type input "$"
type input "$ 1"
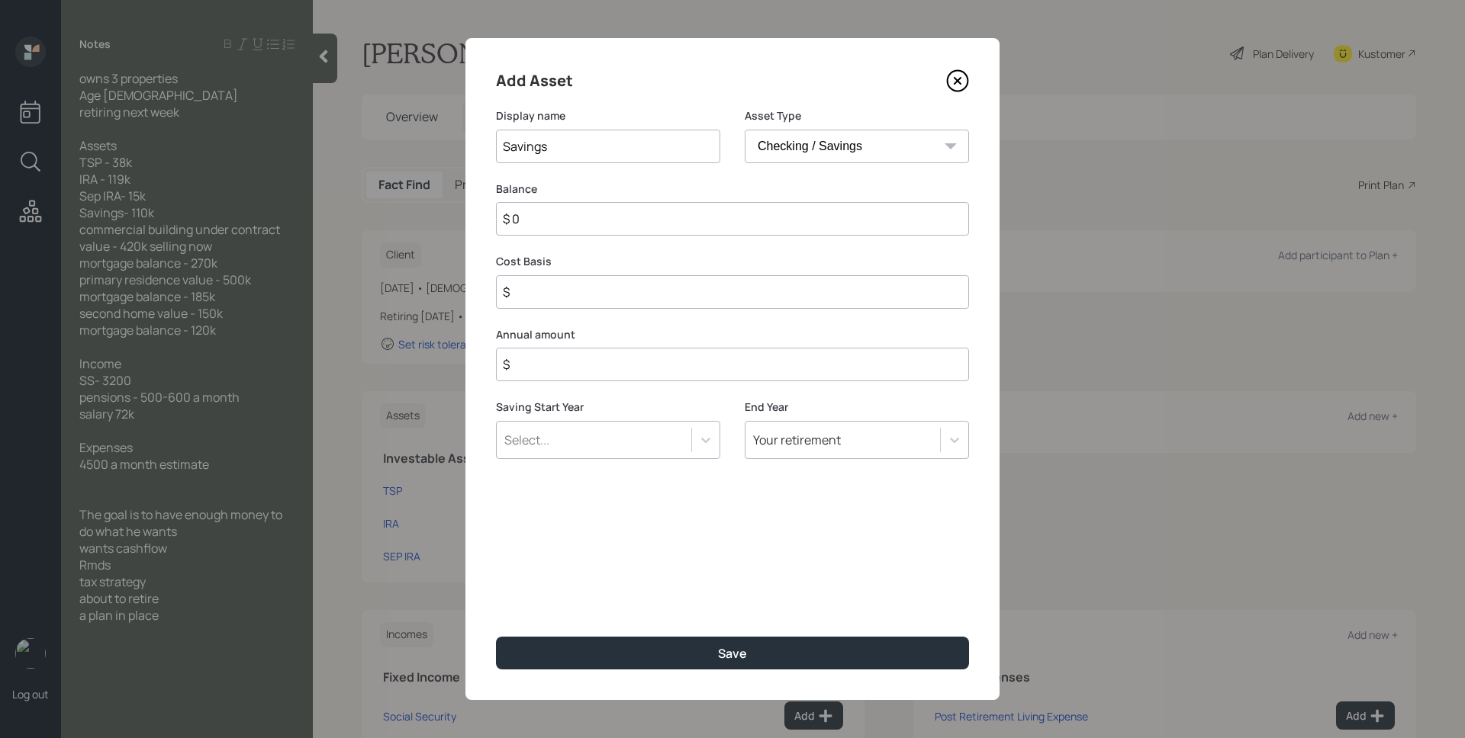
type input "$ 1"
type input "$ 11"
type input "$ 110"
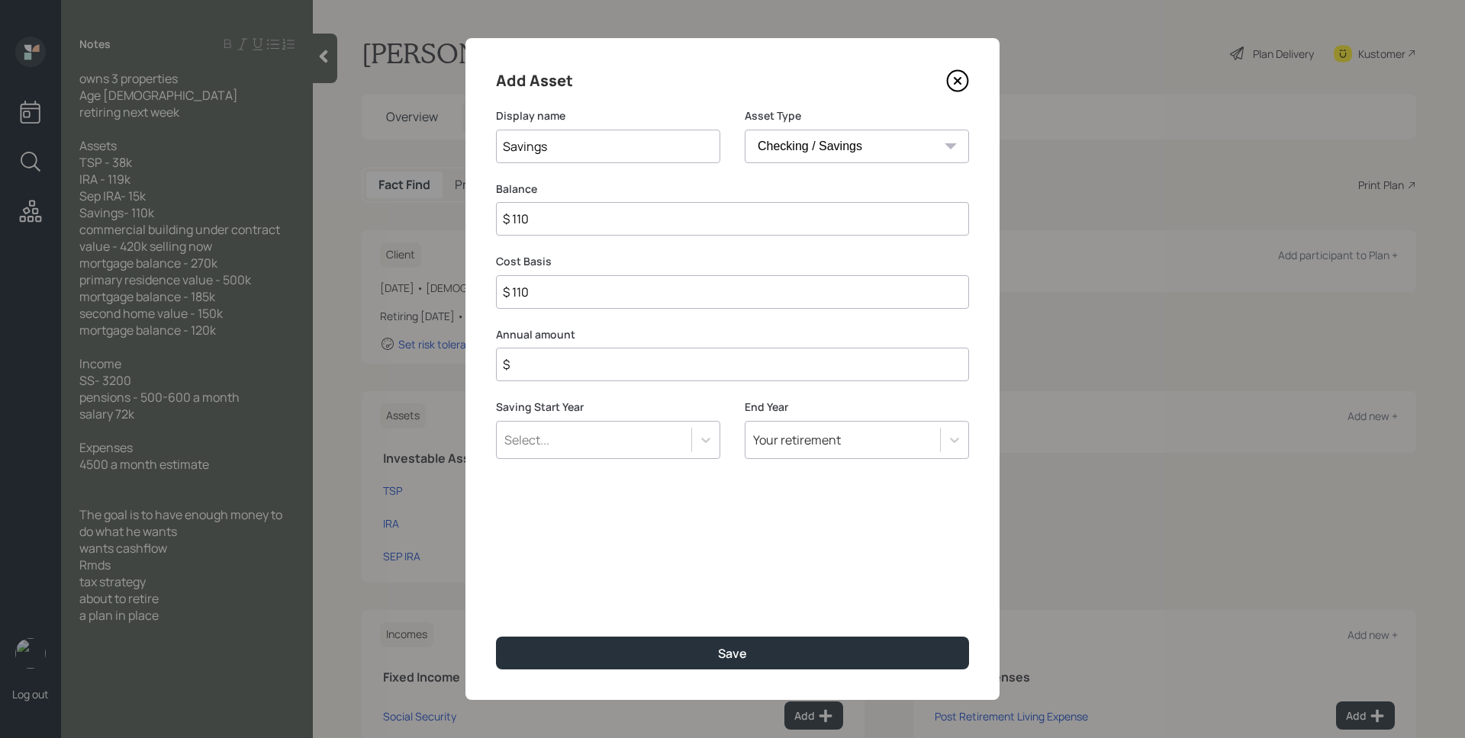
type input "$ 1,100"
type input "$ 11,000"
type input "$ 110,000"
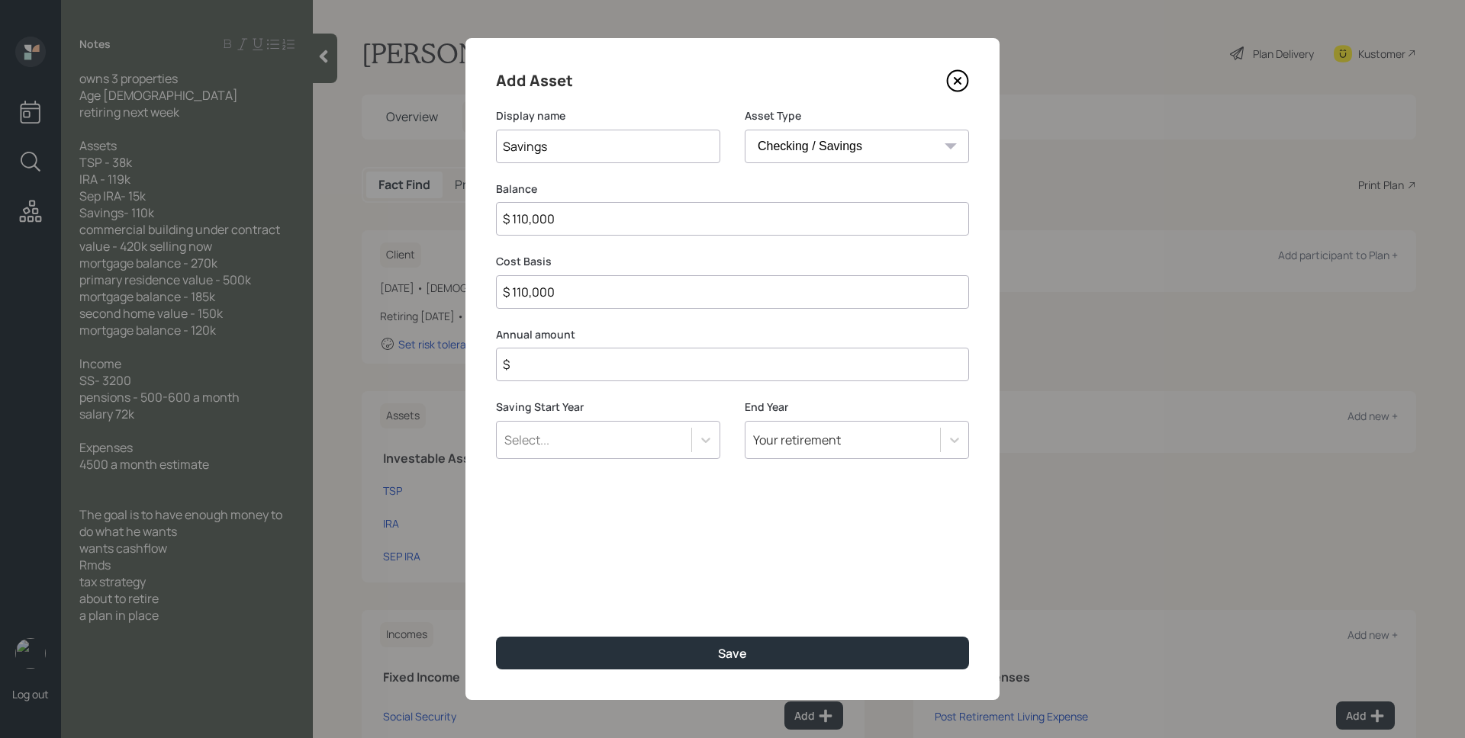
type input "$ 110,000"
type input "$ 0"
click at [496, 637] on button "Save" at bounding box center [732, 653] width 473 height 33
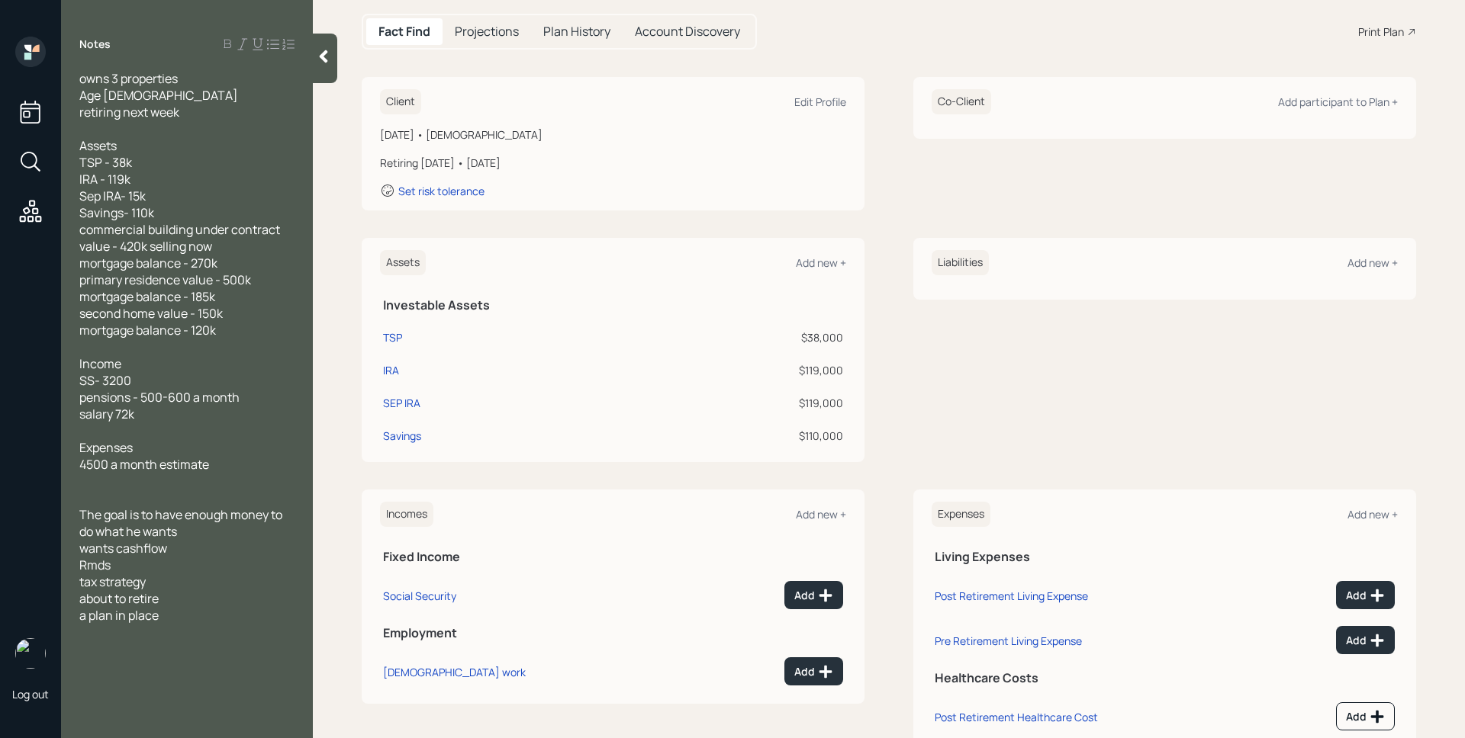
scroll to position [201, 0]
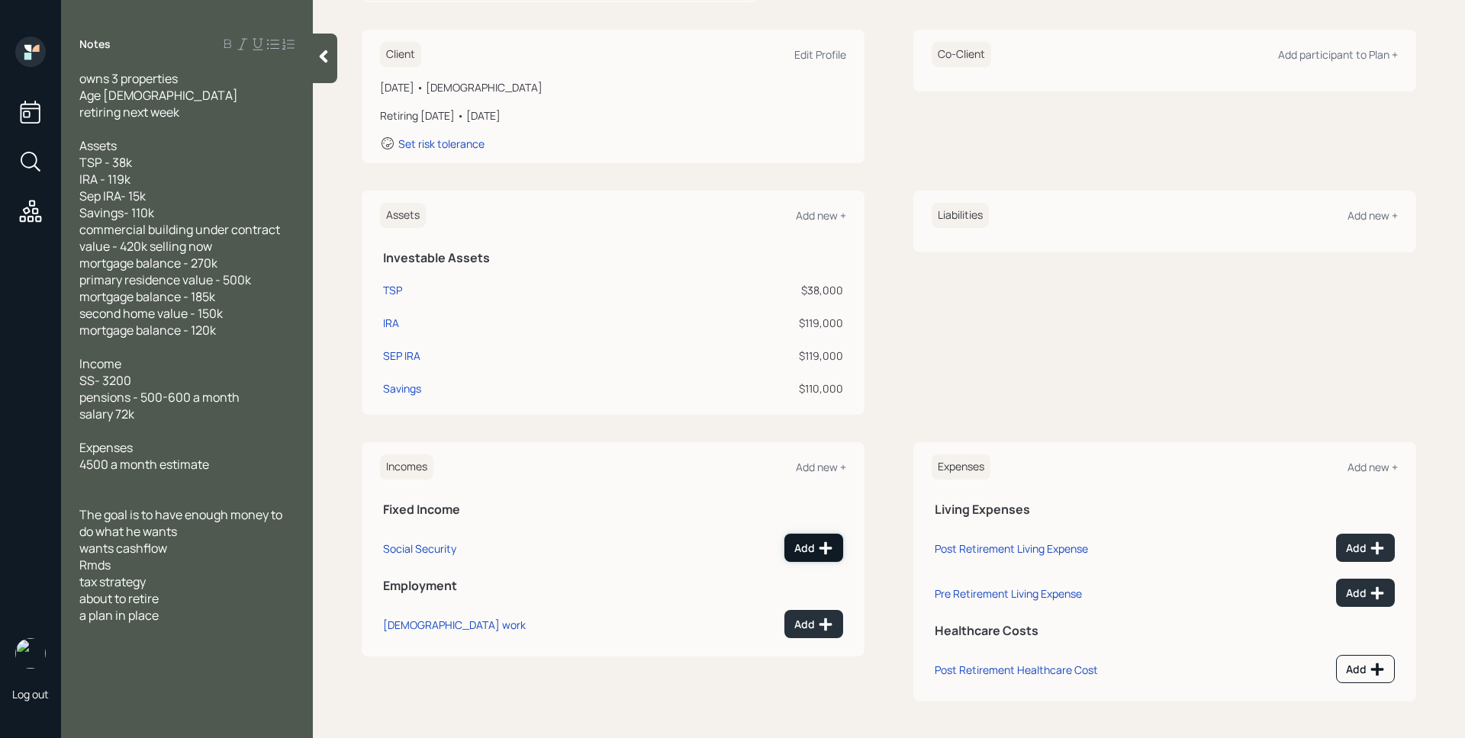
click at [818, 547] on icon at bounding box center [825, 548] width 15 height 15
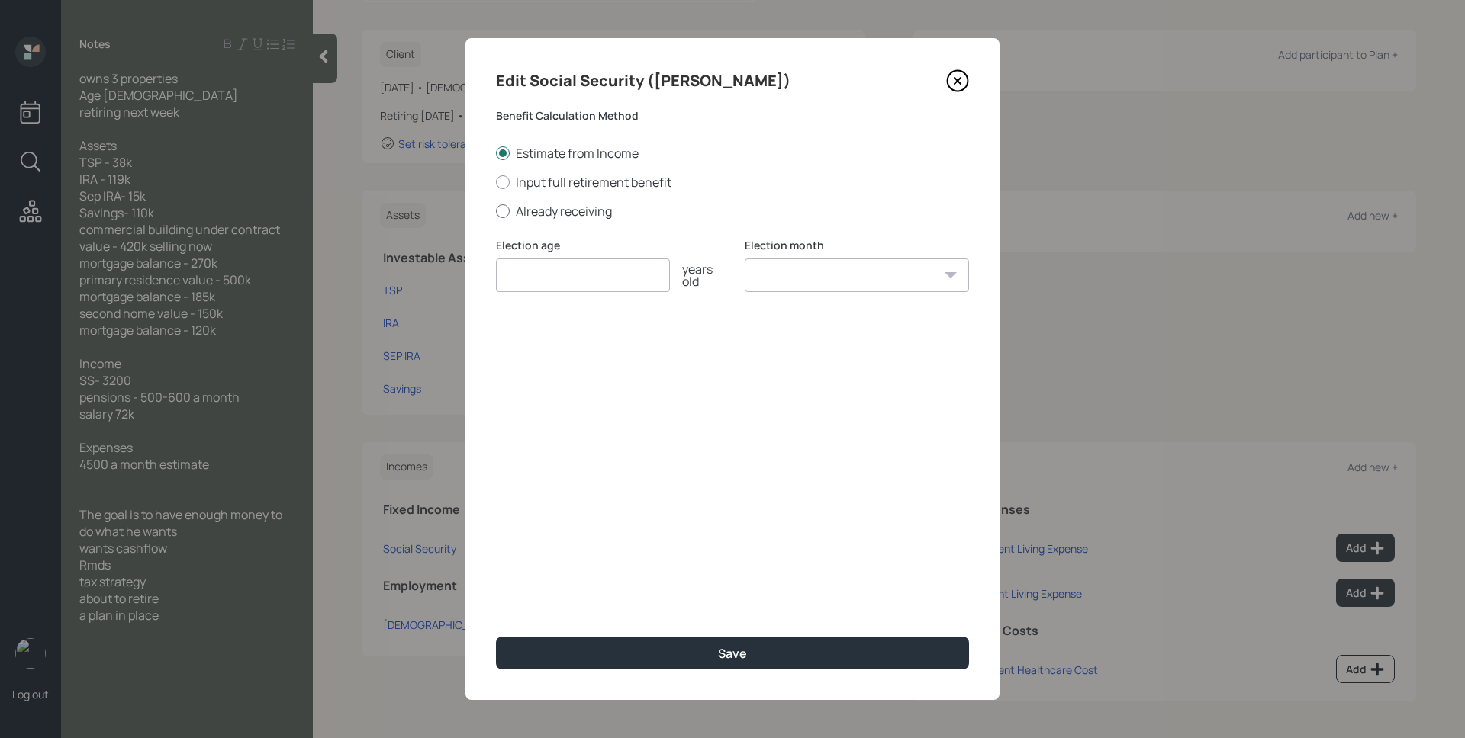
click at [575, 217] on label "Already receiving" at bounding box center [732, 211] width 473 height 17
click at [496, 211] on input "Already receiving" at bounding box center [495, 211] width 1 height 1
radio input "true"
click at [581, 271] on input "number" at bounding box center [583, 276] width 174 height 34
type input "70"
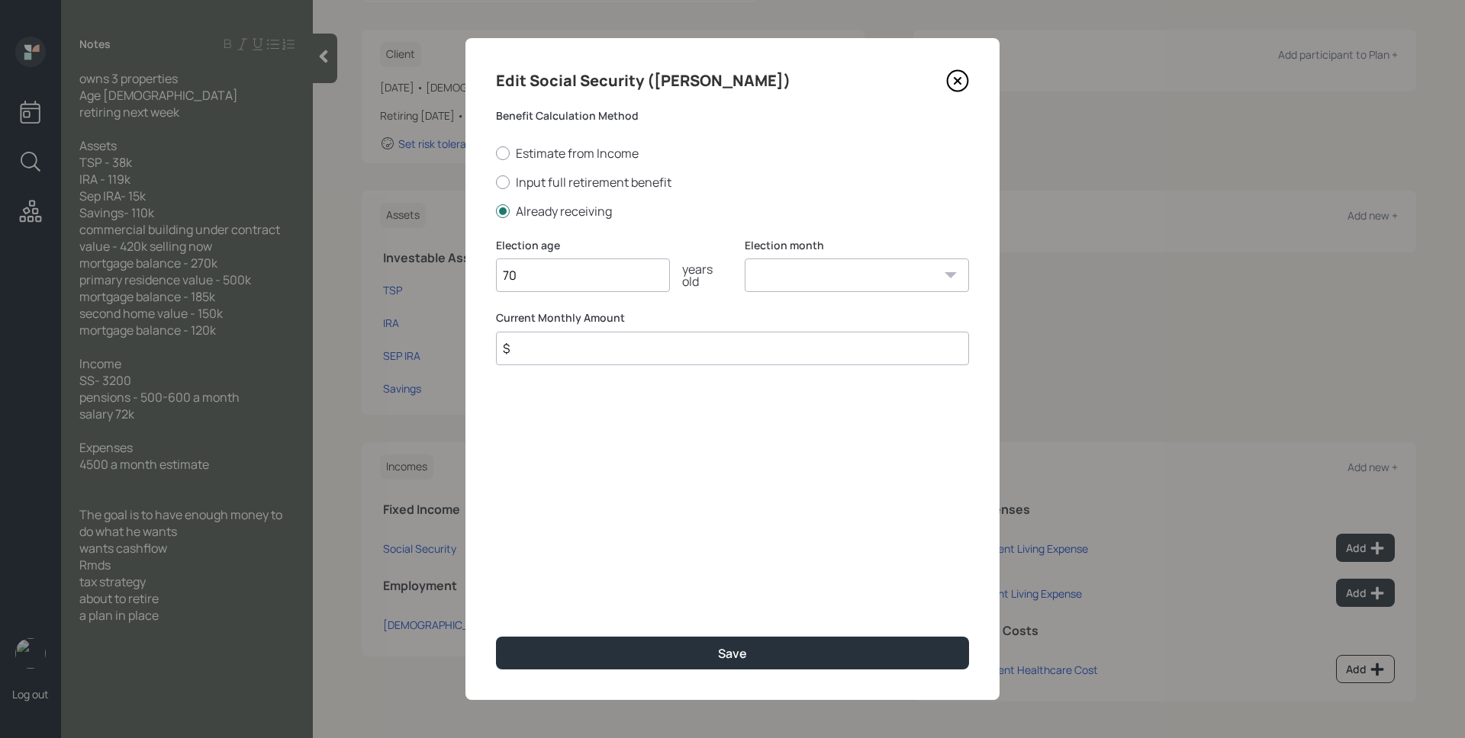
select select "1"
click at [745, 259] on select "January February March April May June July August September October November De…" at bounding box center [857, 276] width 224 height 34
type input "$ 3,200"
click at [496, 637] on button "Save" at bounding box center [732, 653] width 473 height 33
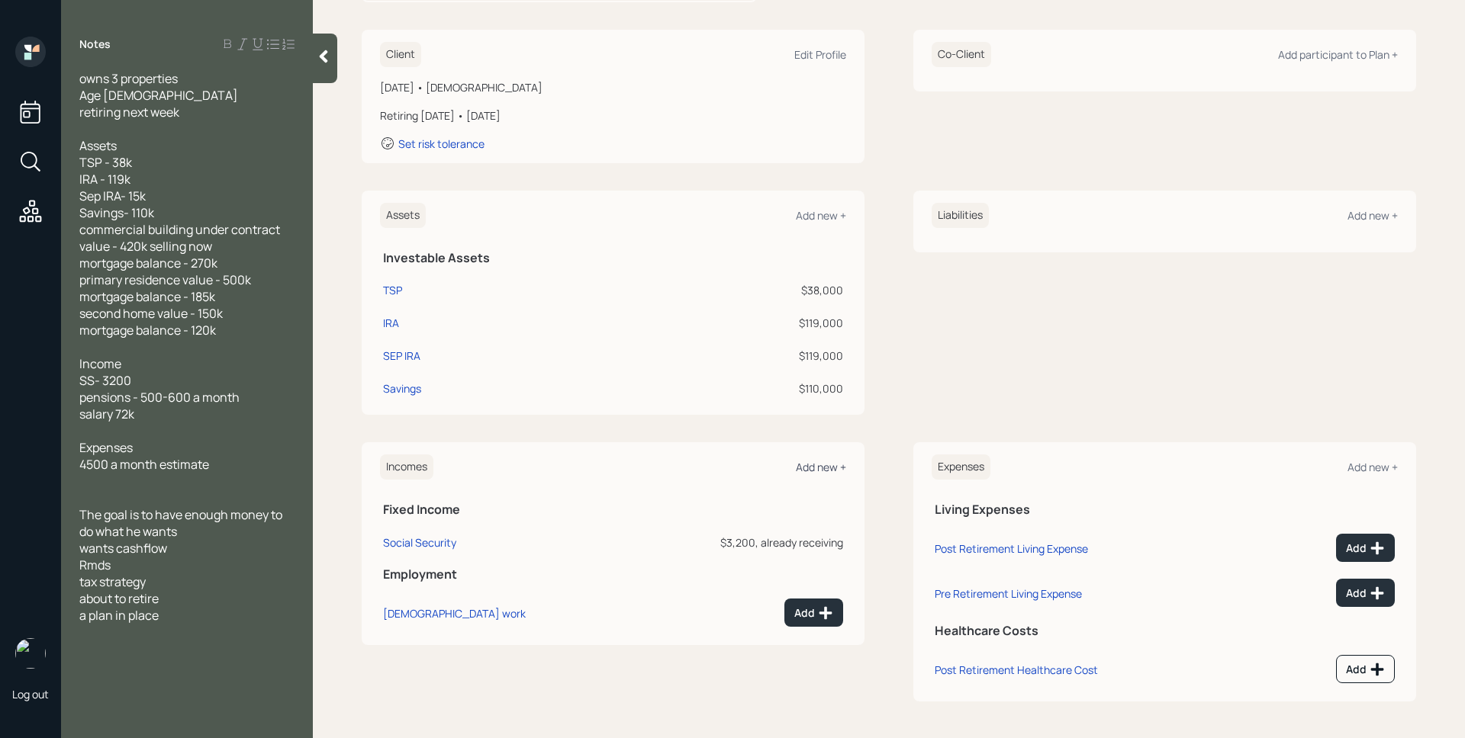
click at [822, 465] on div "Add new +" at bounding box center [821, 467] width 50 height 14
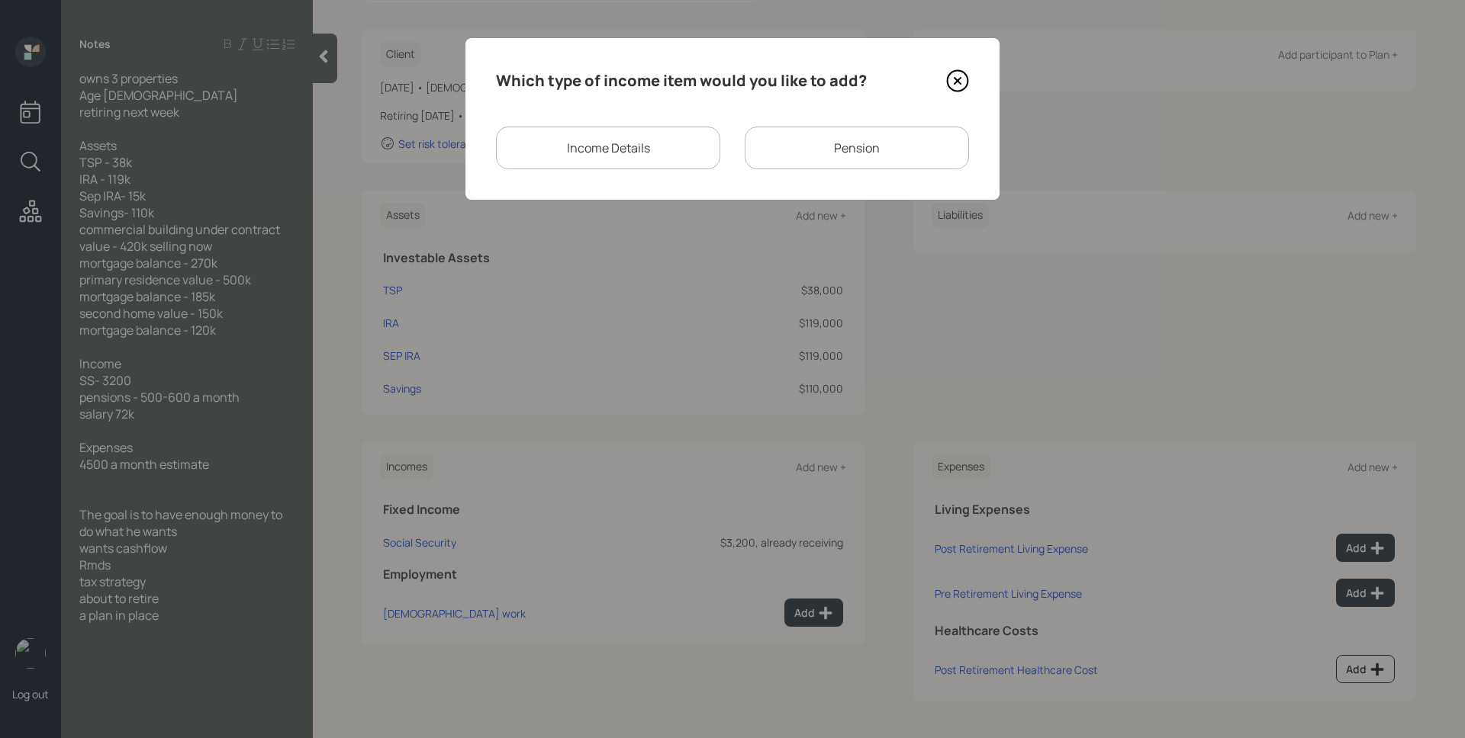
click at [811, 149] on div "Pension" at bounding box center [857, 148] width 224 height 43
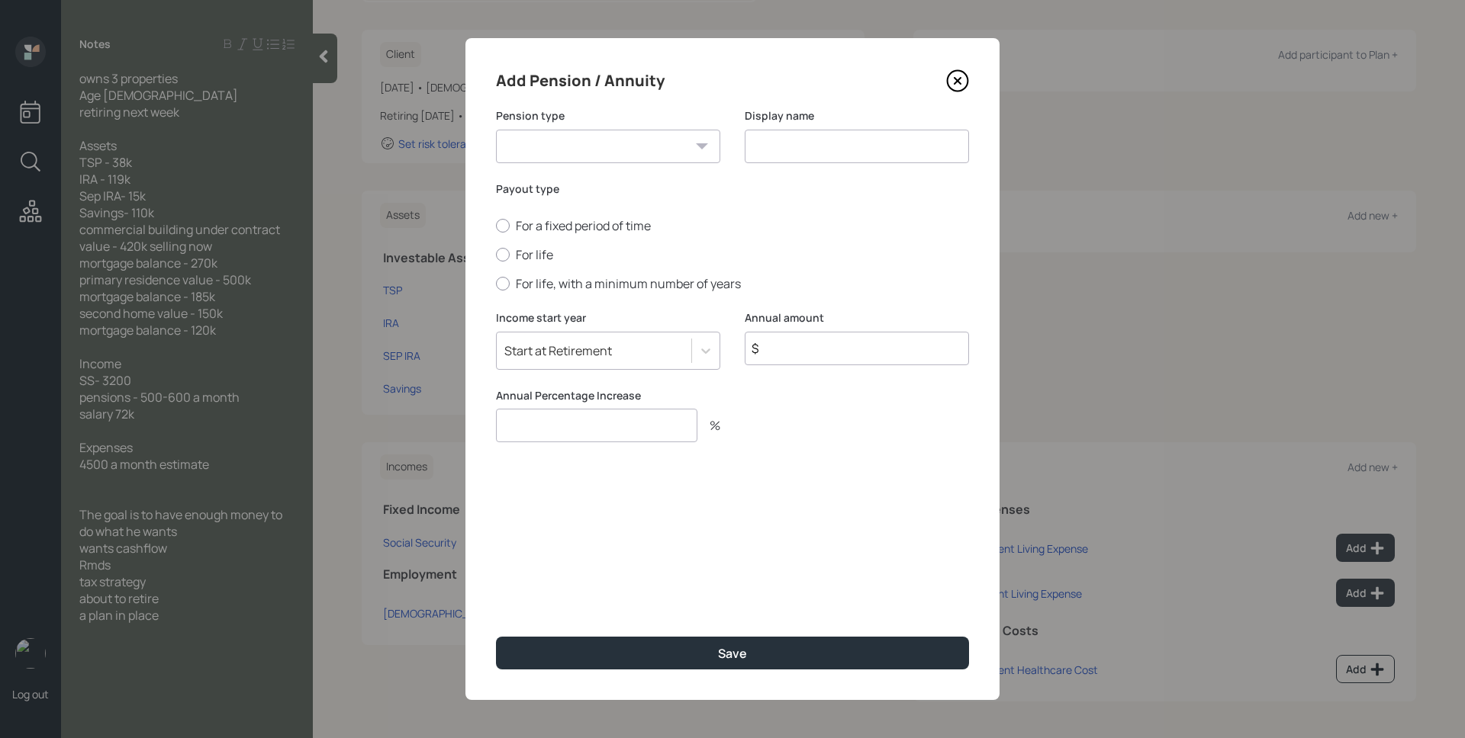
click at [600, 131] on select "Pension Annuity" at bounding box center [608, 147] width 224 height 34
select select "pension"
click at [496, 130] on select "Pension Annuity" at bounding box center [608, 147] width 224 height 34
click at [816, 145] on input at bounding box center [857, 147] width 224 height 34
type input "Pensions"
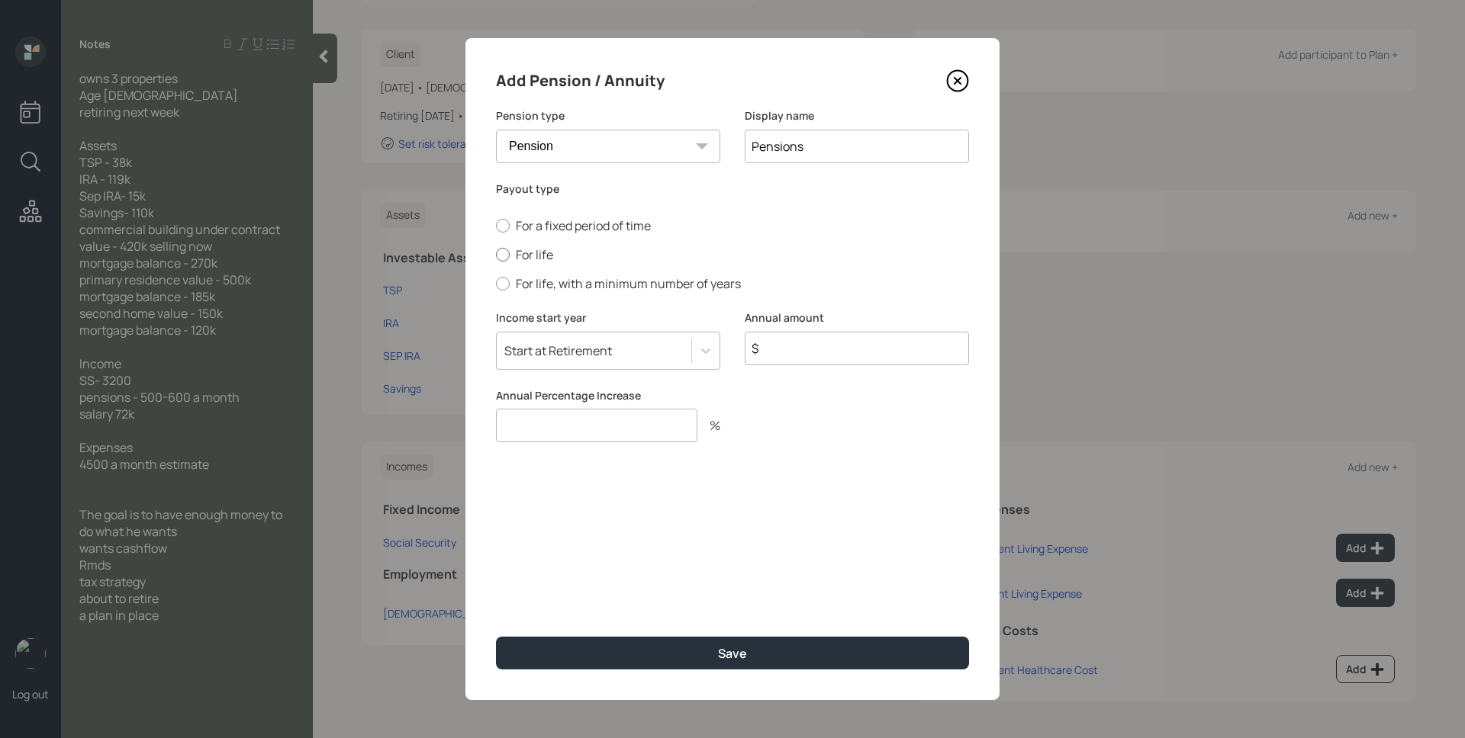
click at [527, 247] on label "For life" at bounding box center [732, 254] width 473 height 17
click at [496, 255] on input "For life" at bounding box center [495, 255] width 1 height 1
radio input "true"
click at [835, 346] on input "$" at bounding box center [857, 349] width 224 height 34
type input "$ 6,600"
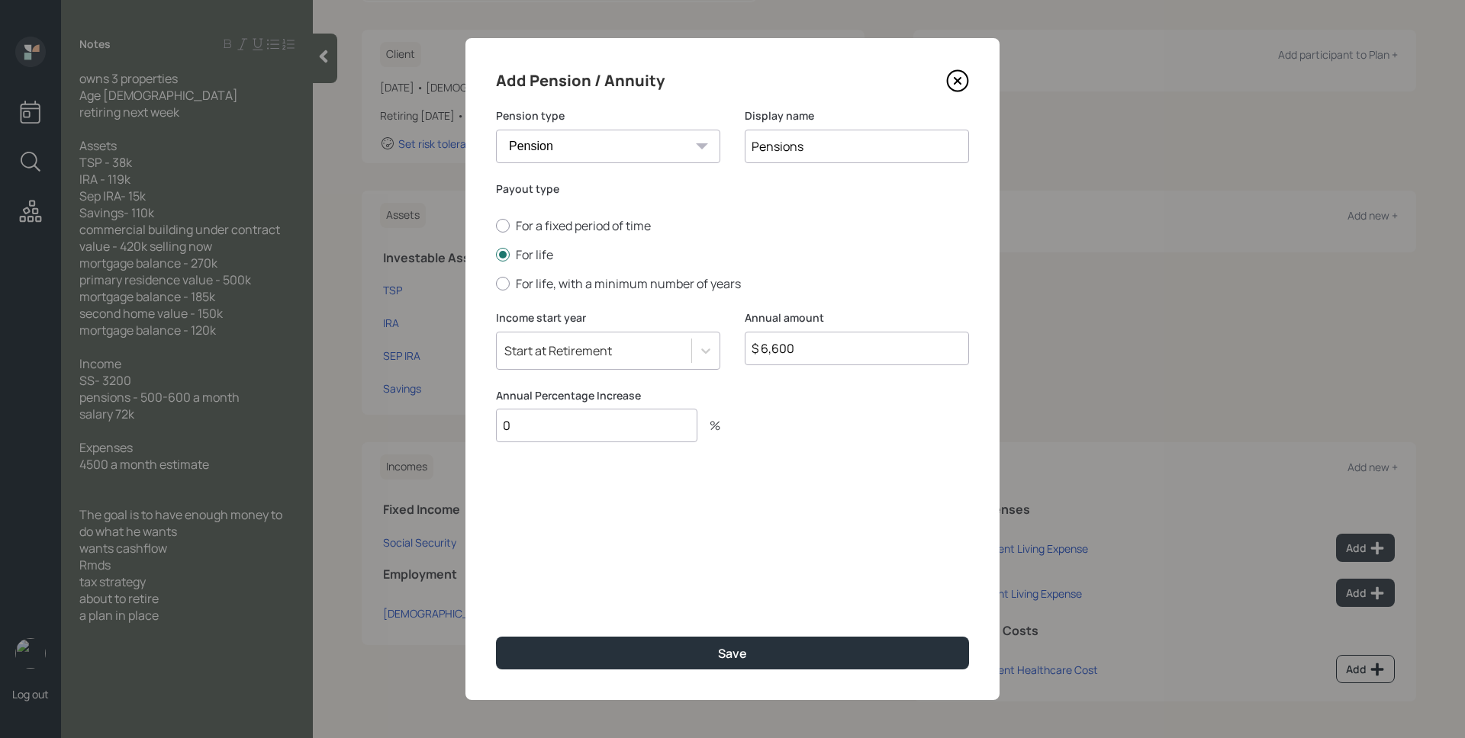
type input "0"
click at [496, 637] on button "Save" at bounding box center [732, 653] width 473 height 33
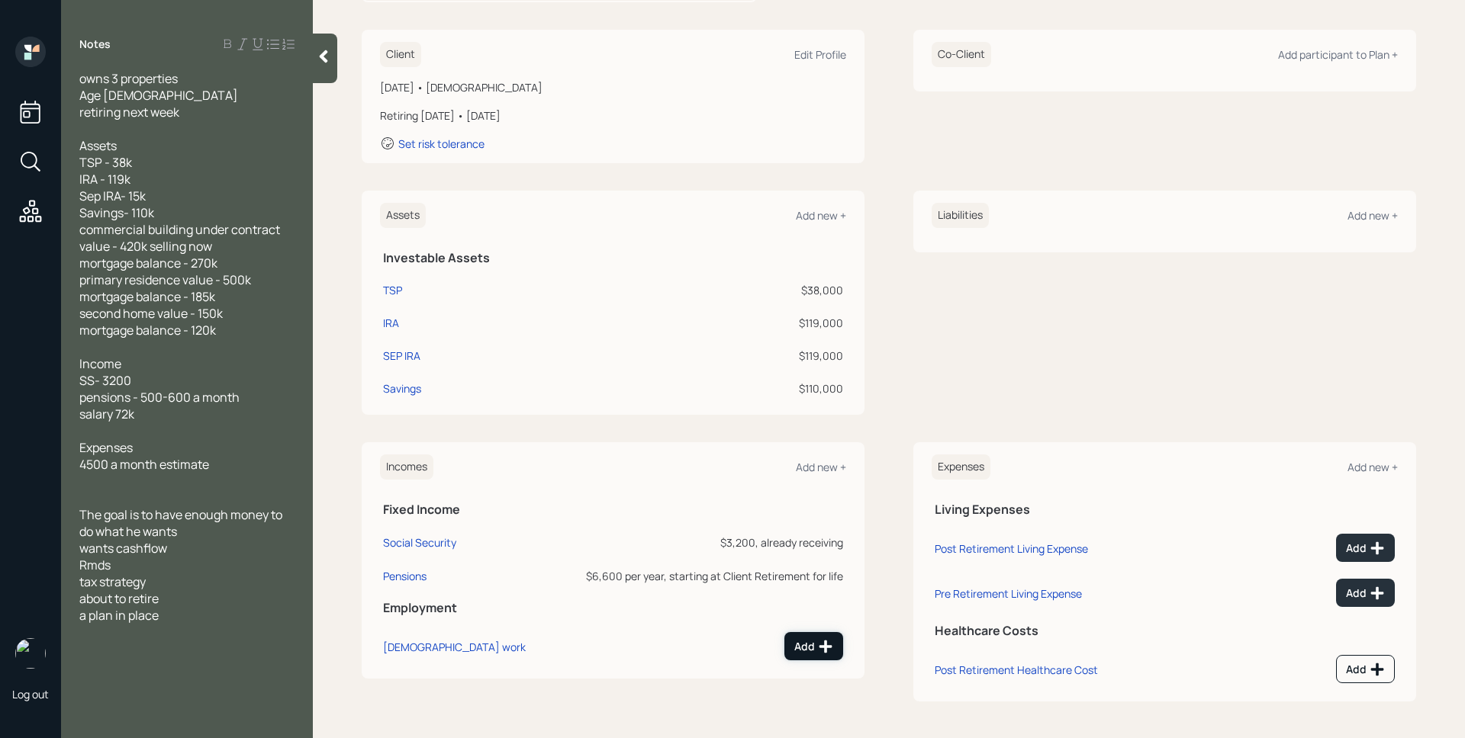
click at [794, 645] on div "Add" at bounding box center [813, 646] width 39 height 15
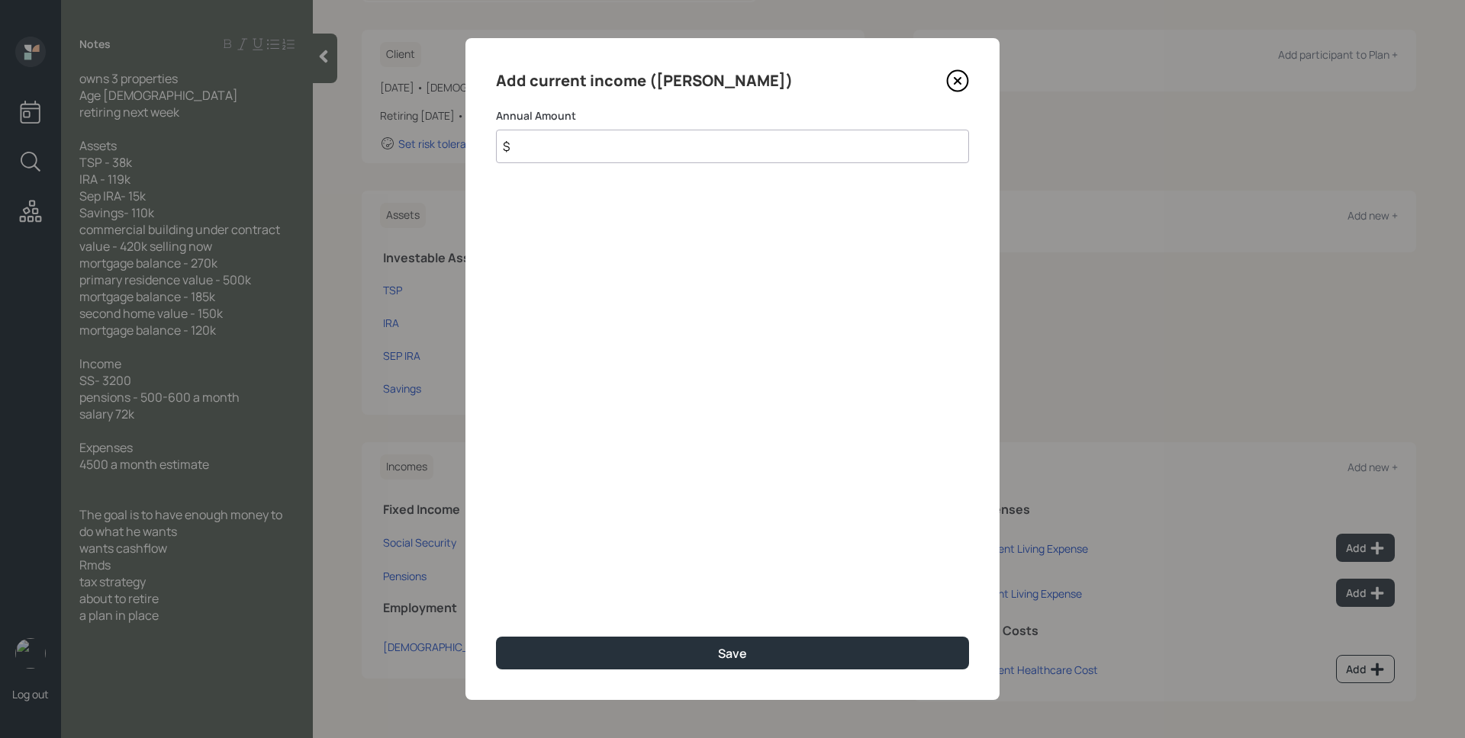
click at [658, 160] on input "$" at bounding box center [732, 147] width 473 height 34
type input "$ 72,000"
click at [496, 637] on button "Save" at bounding box center [732, 653] width 473 height 33
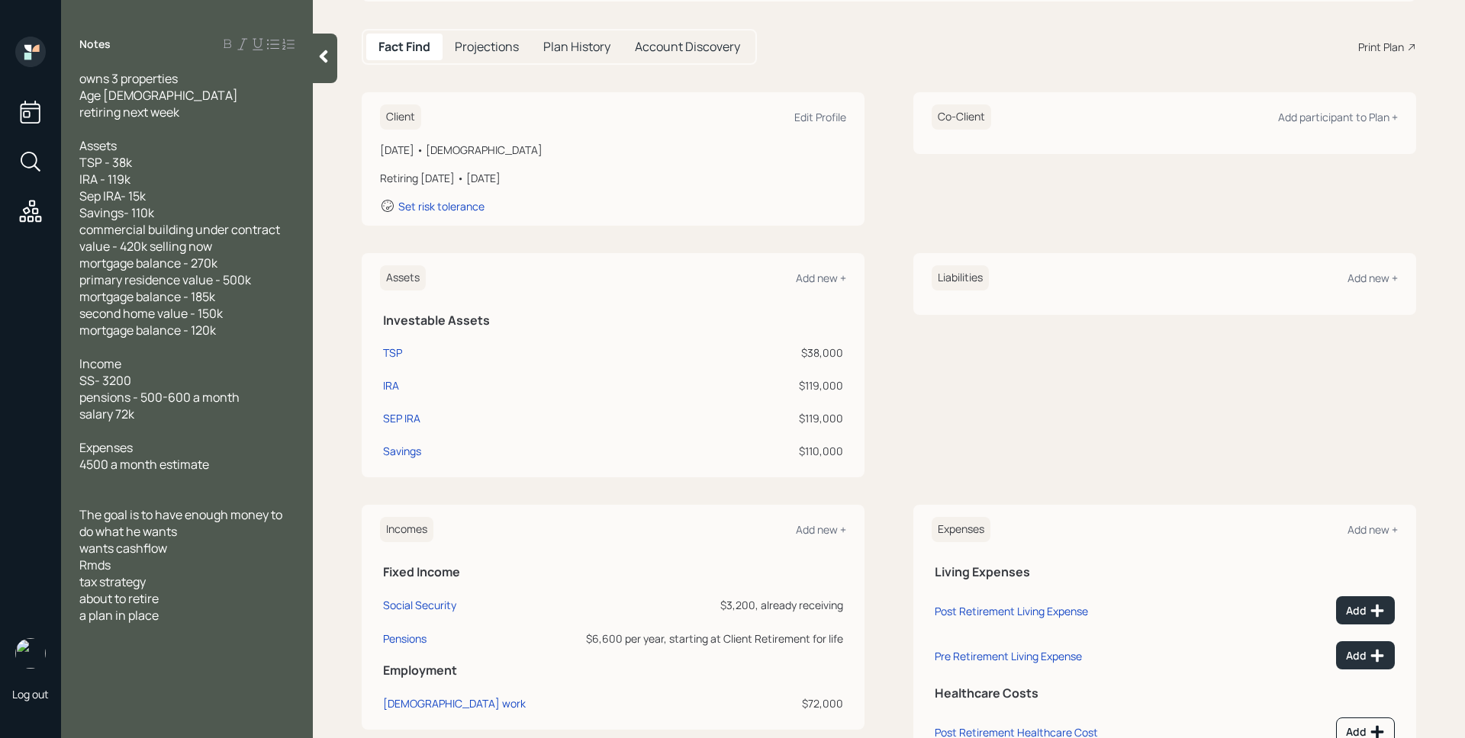
scroll to position [124, 0]
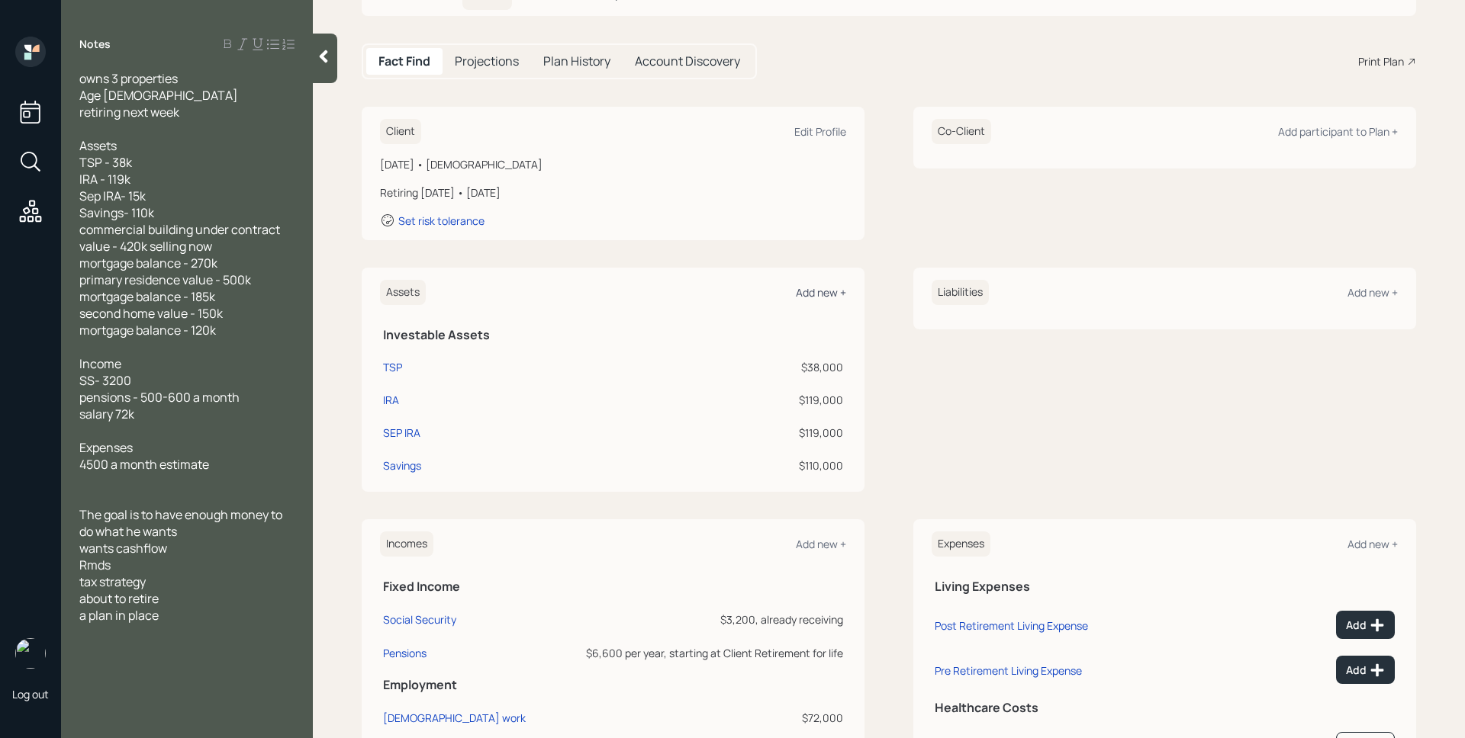
click at [825, 289] on div "Add new +" at bounding box center [821, 292] width 50 height 14
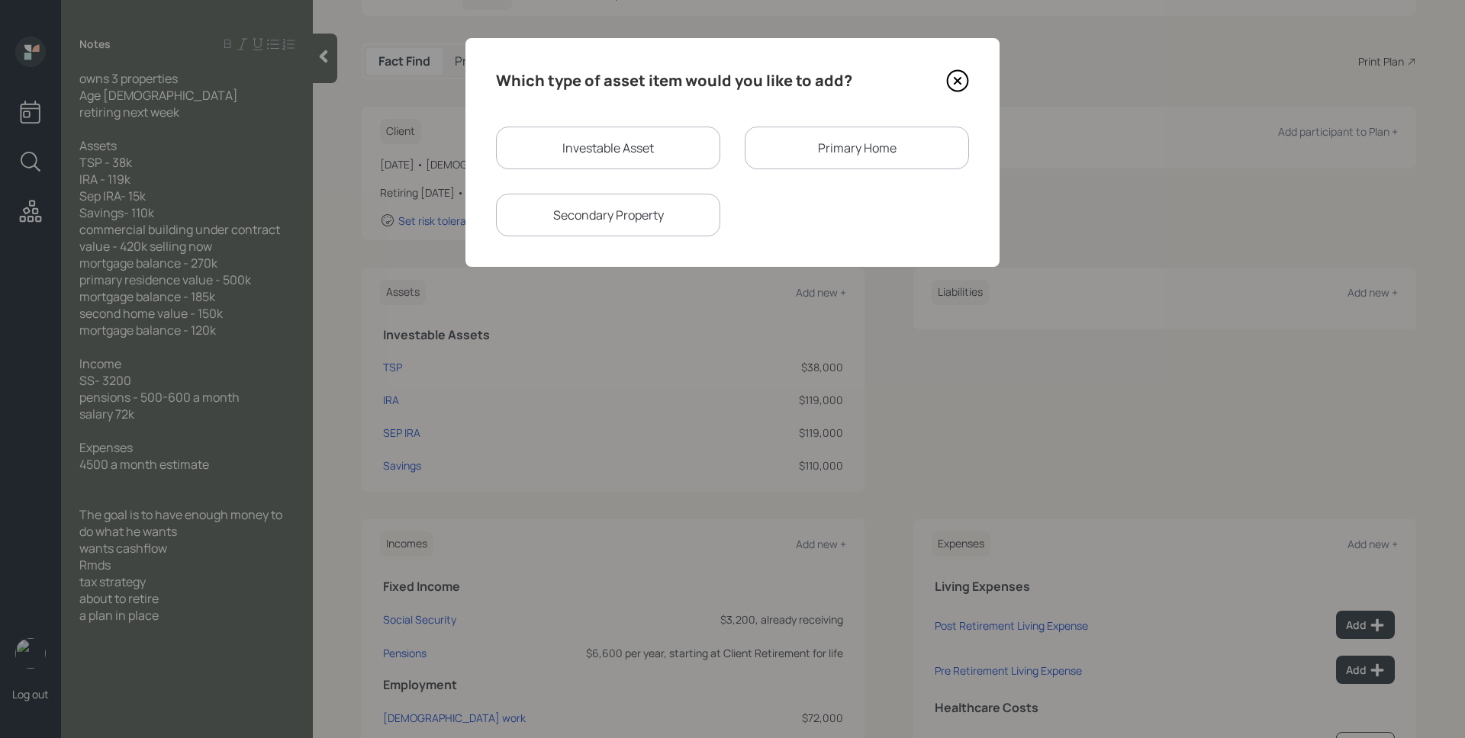
click at [882, 146] on div "Primary Home" at bounding box center [857, 148] width 224 height 43
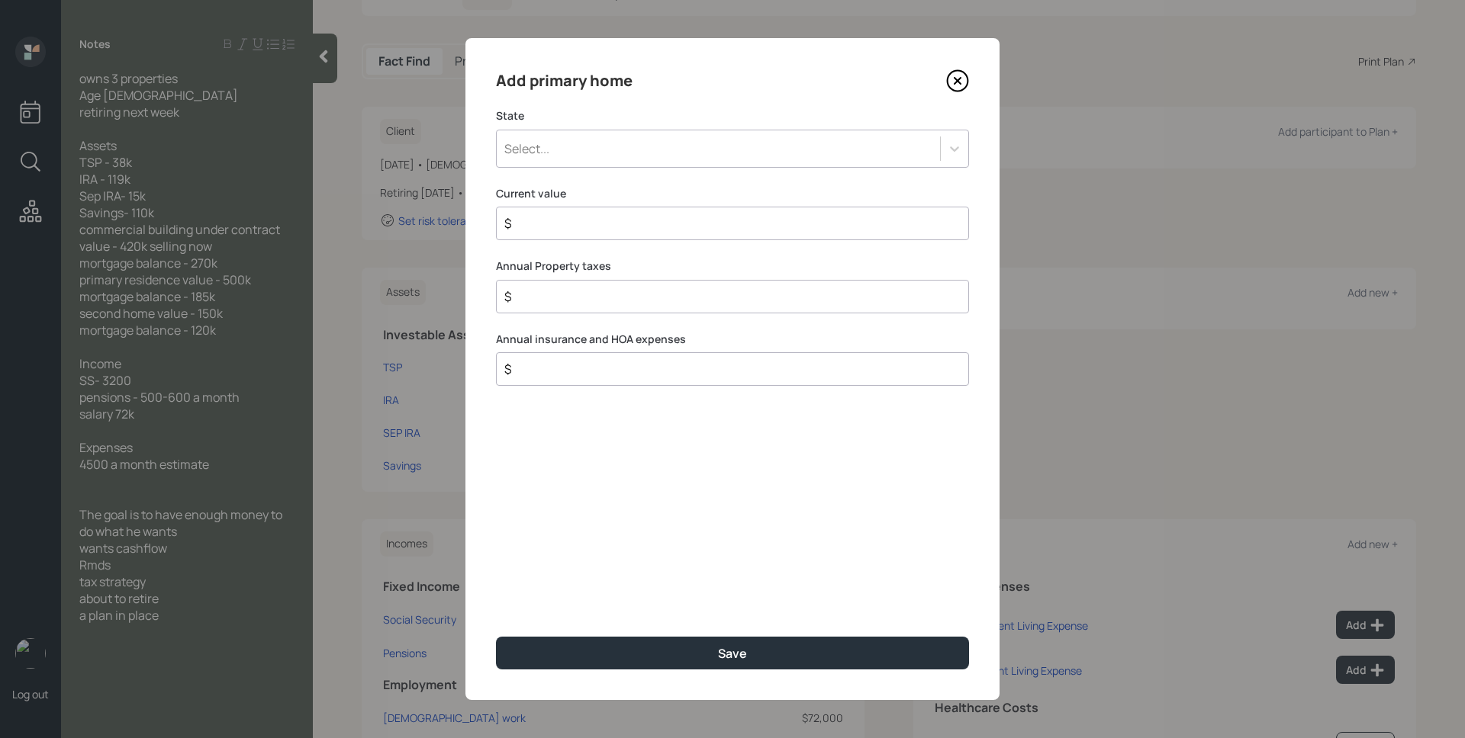
click at [654, 143] on div "Select..." at bounding box center [718, 149] width 443 height 26
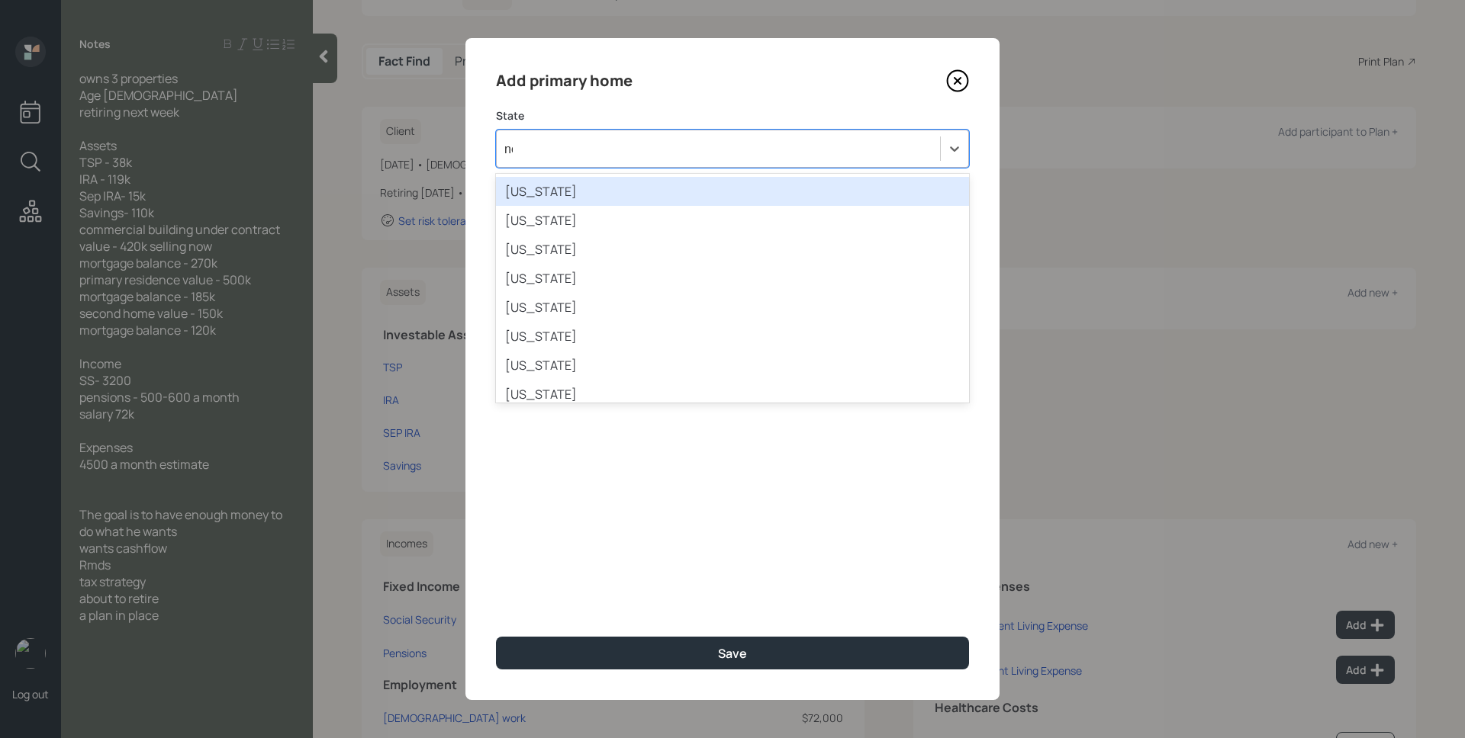
type input "new"
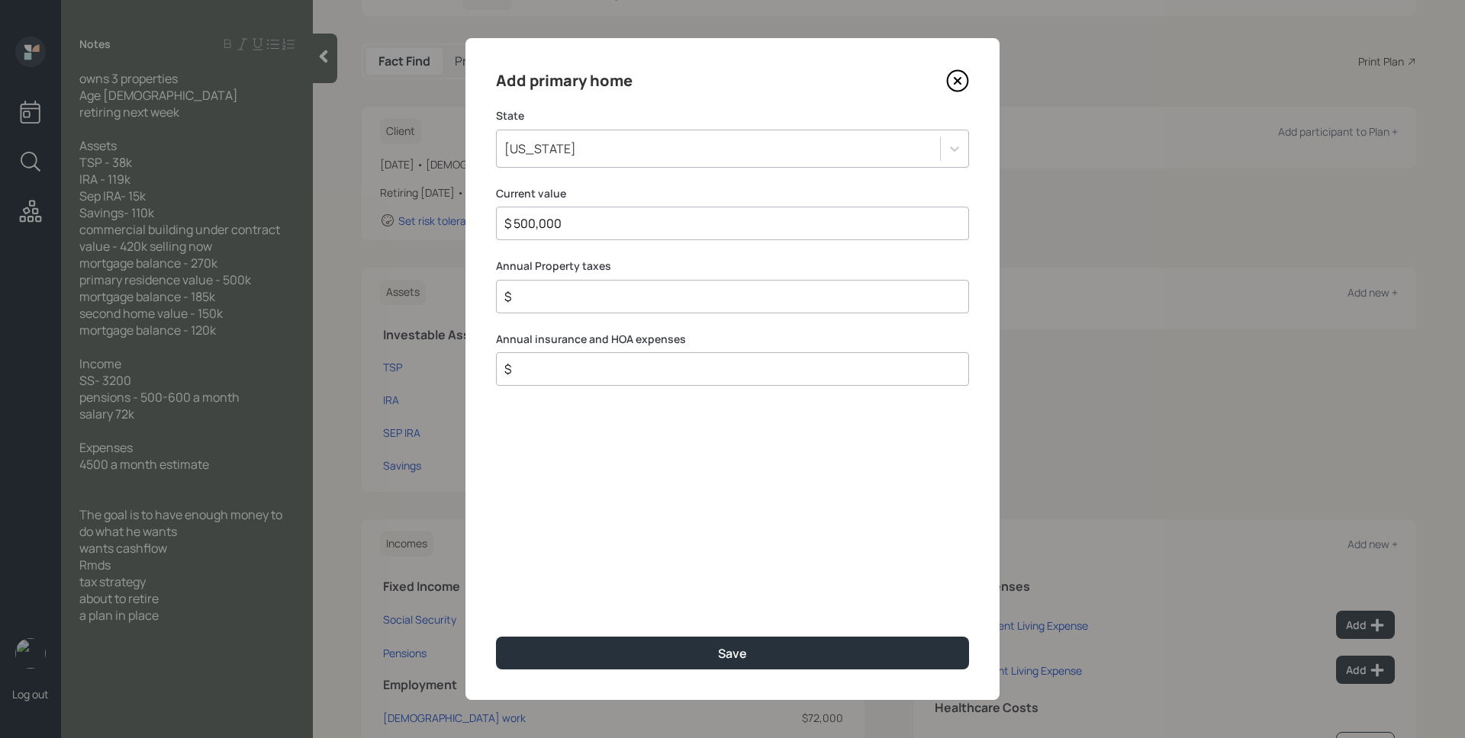
type input "$ 500,000"
type input "$ 0"
click at [496, 637] on button "Save" at bounding box center [732, 653] width 473 height 33
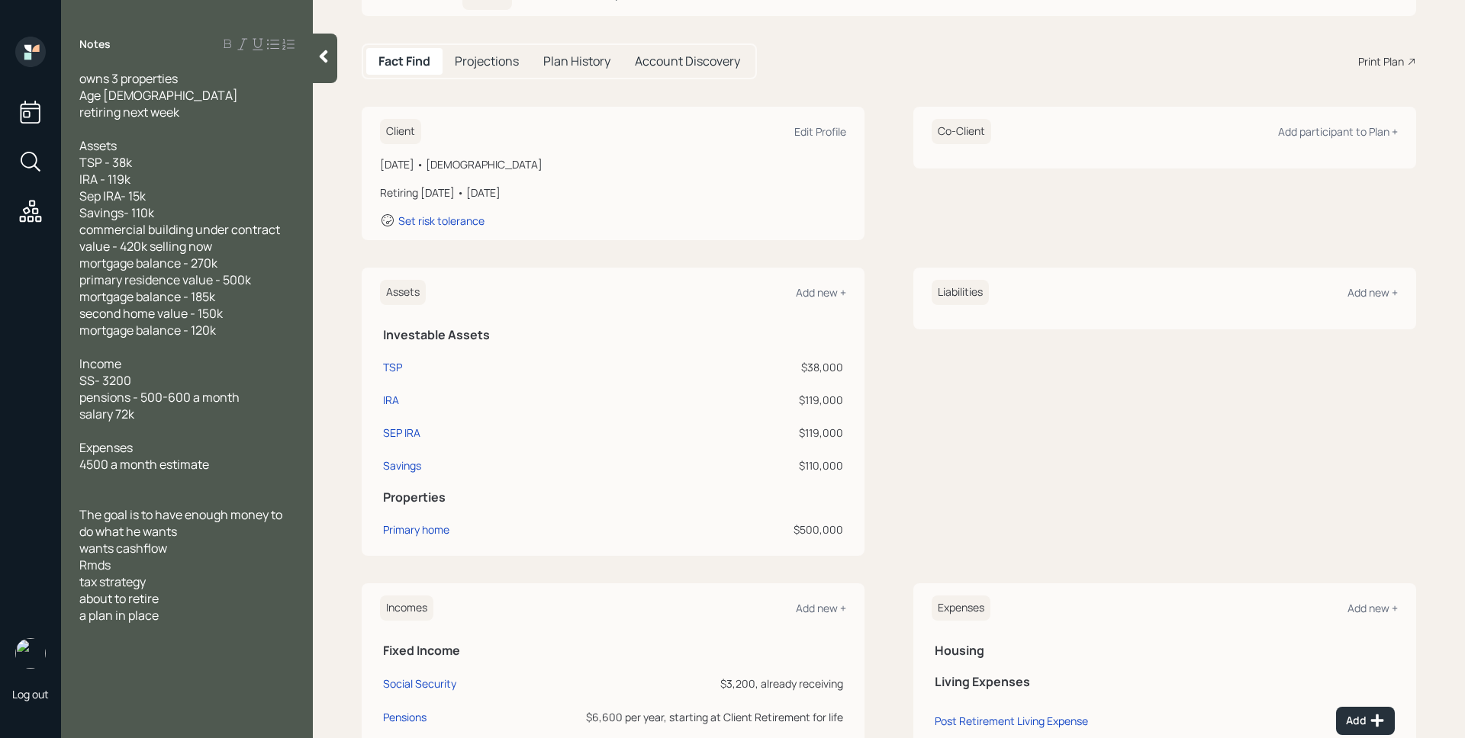
click at [830, 284] on div "Assets Add new +" at bounding box center [613, 292] width 466 height 25
click at [832, 288] on div "Add new +" at bounding box center [821, 292] width 50 height 14
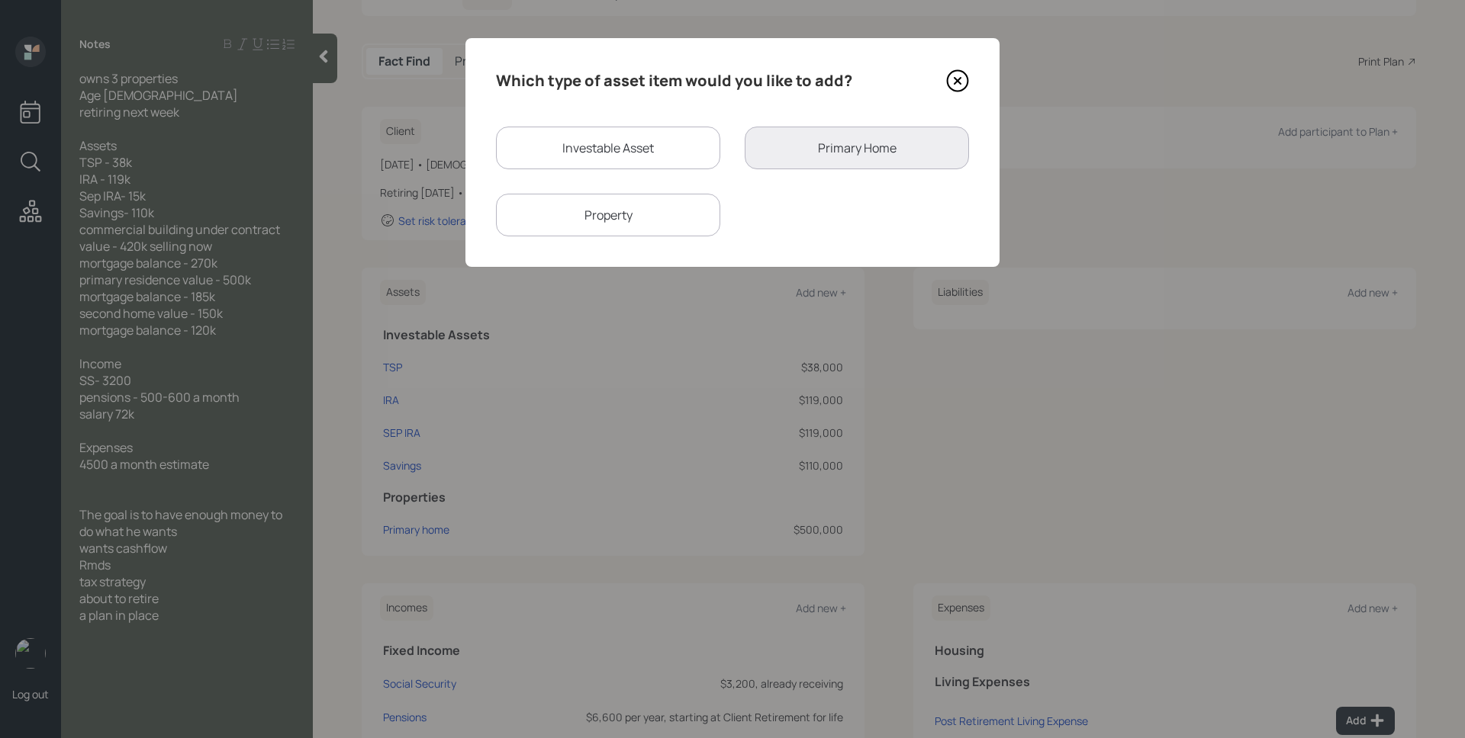
click at [639, 207] on div "Property" at bounding box center [608, 215] width 224 height 43
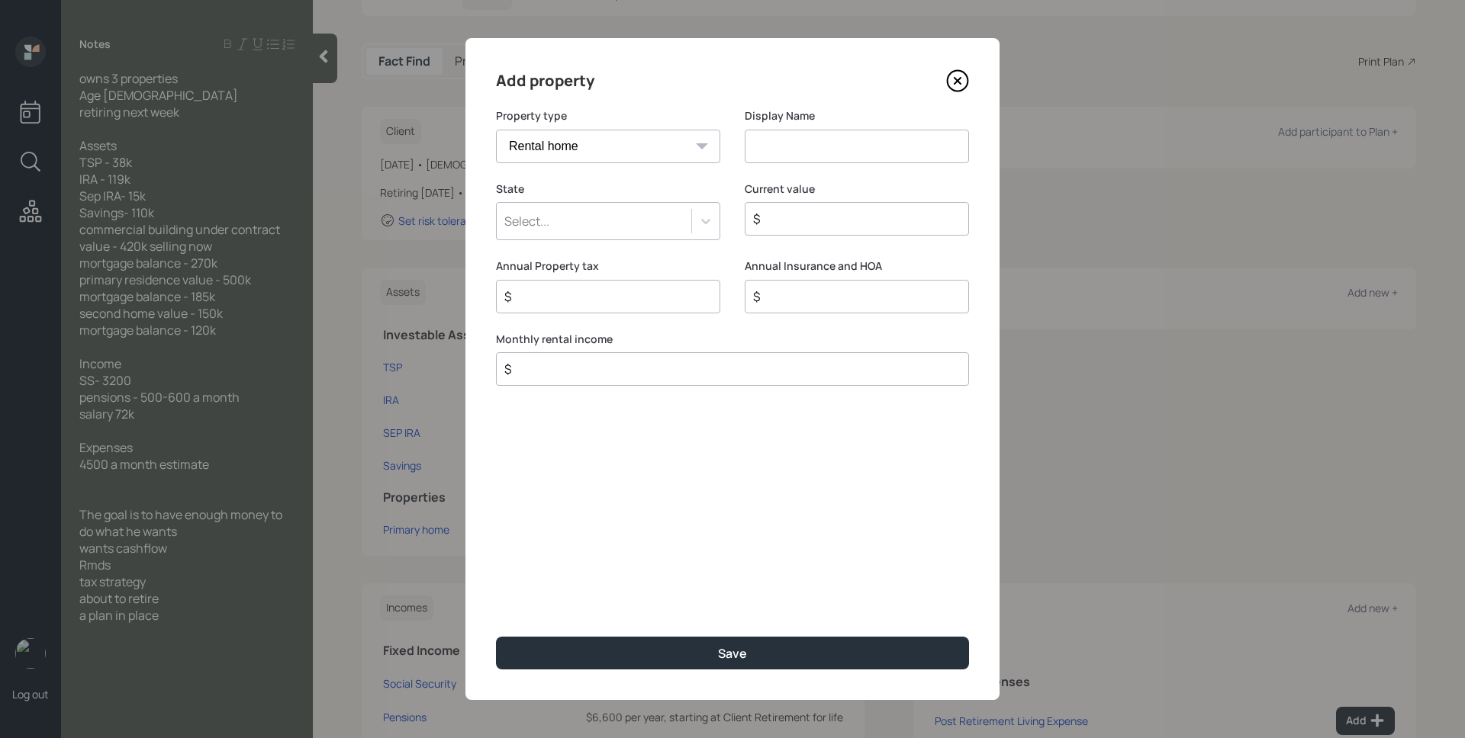
click at [632, 146] on select "Vacation home Rental home" at bounding box center [608, 147] width 224 height 34
select select "vacation_property"
click at [496, 130] on select "Vacation home Rental home" at bounding box center [608, 147] width 224 height 34
click at [831, 156] on input at bounding box center [857, 147] width 224 height 34
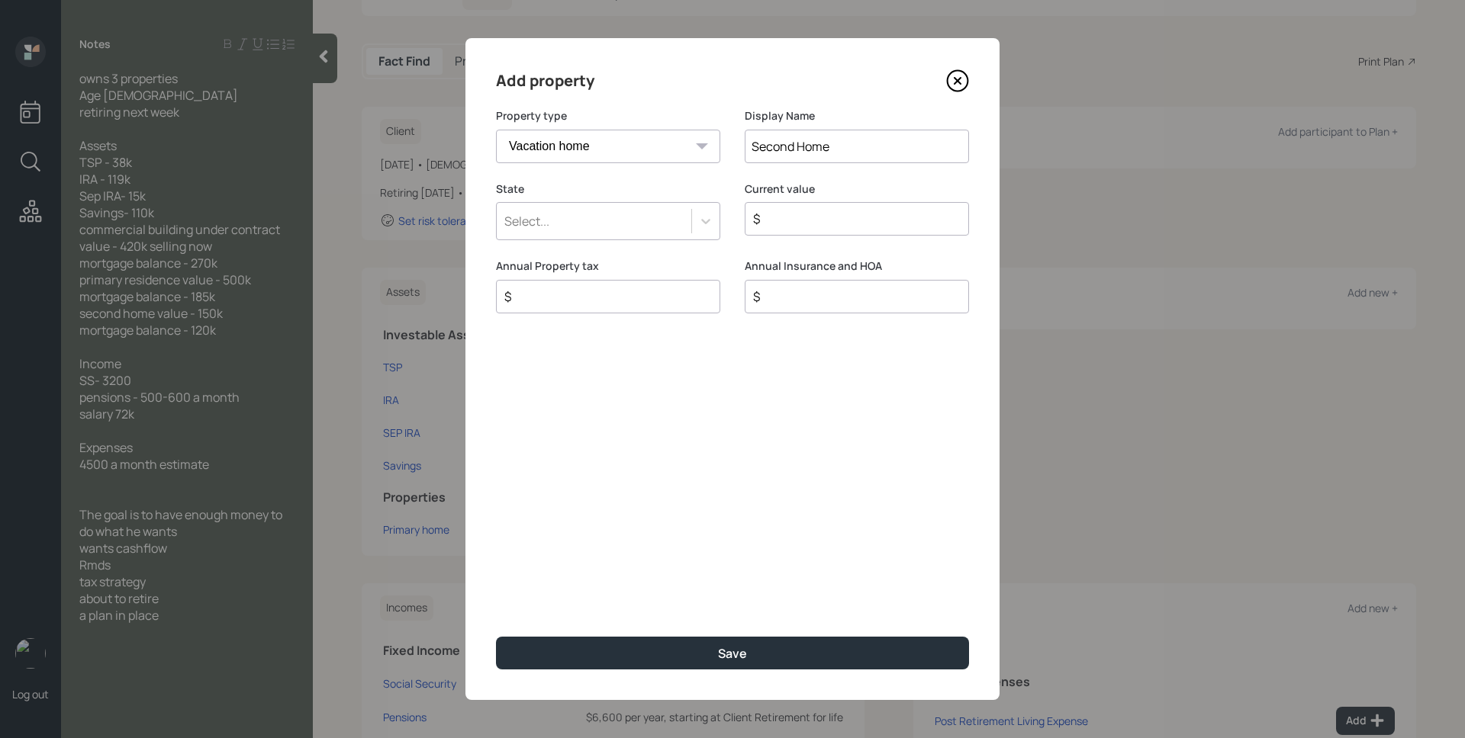
type input "Second Home"
type input "fl"
click at [635, 218] on div "Florida" at bounding box center [594, 221] width 195 height 26
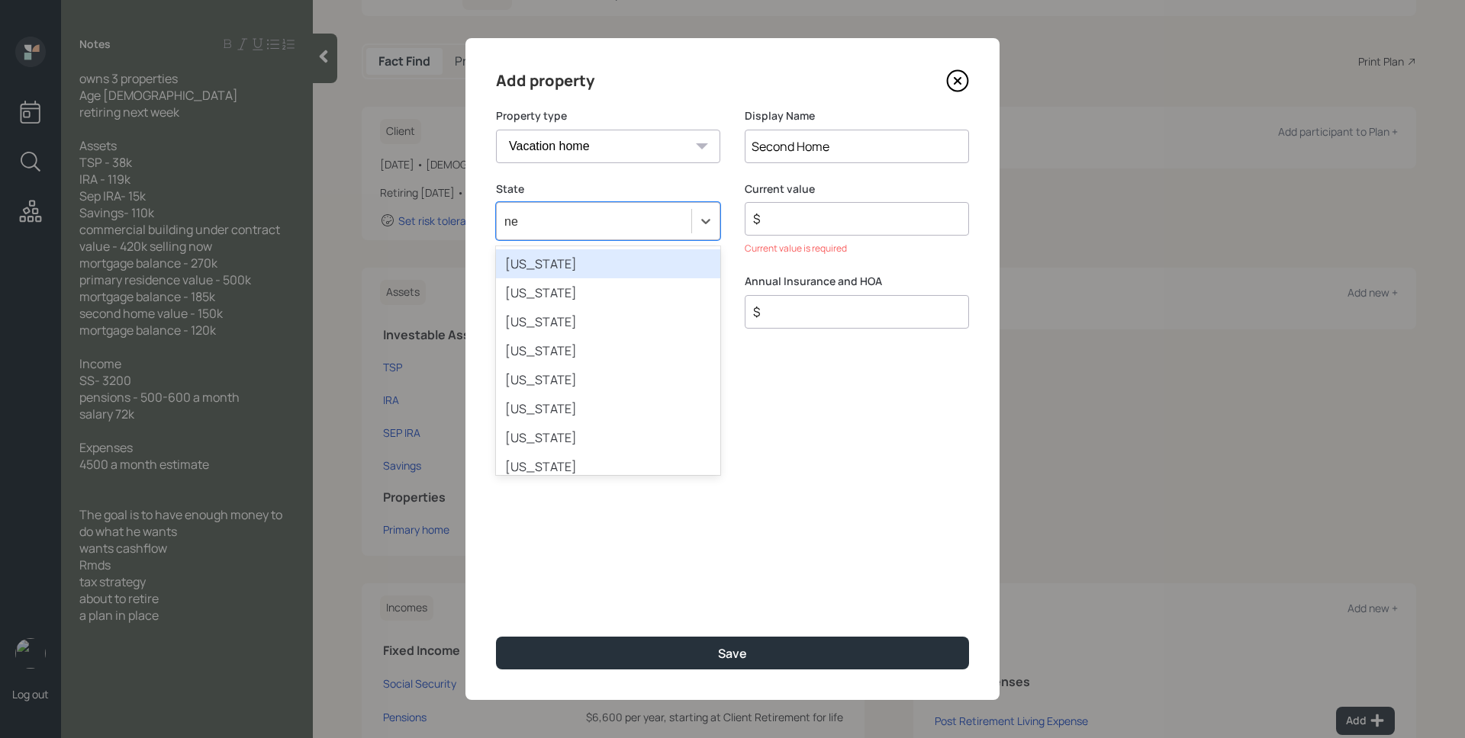
type input "new"
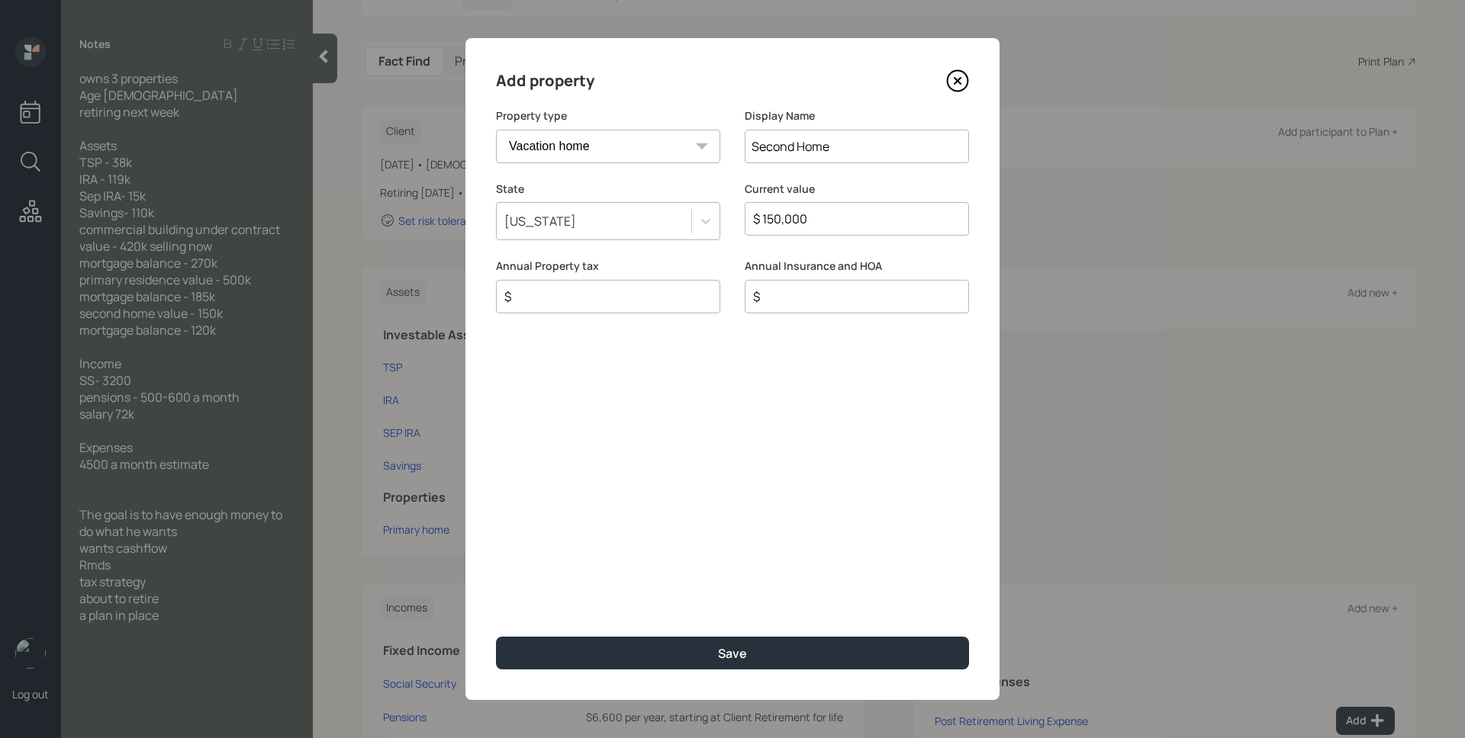
type input "$ 150,000"
type input "$ 0"
click at [496, 637] on button "Save" at bounding box center [732, 653] width 473 height 33
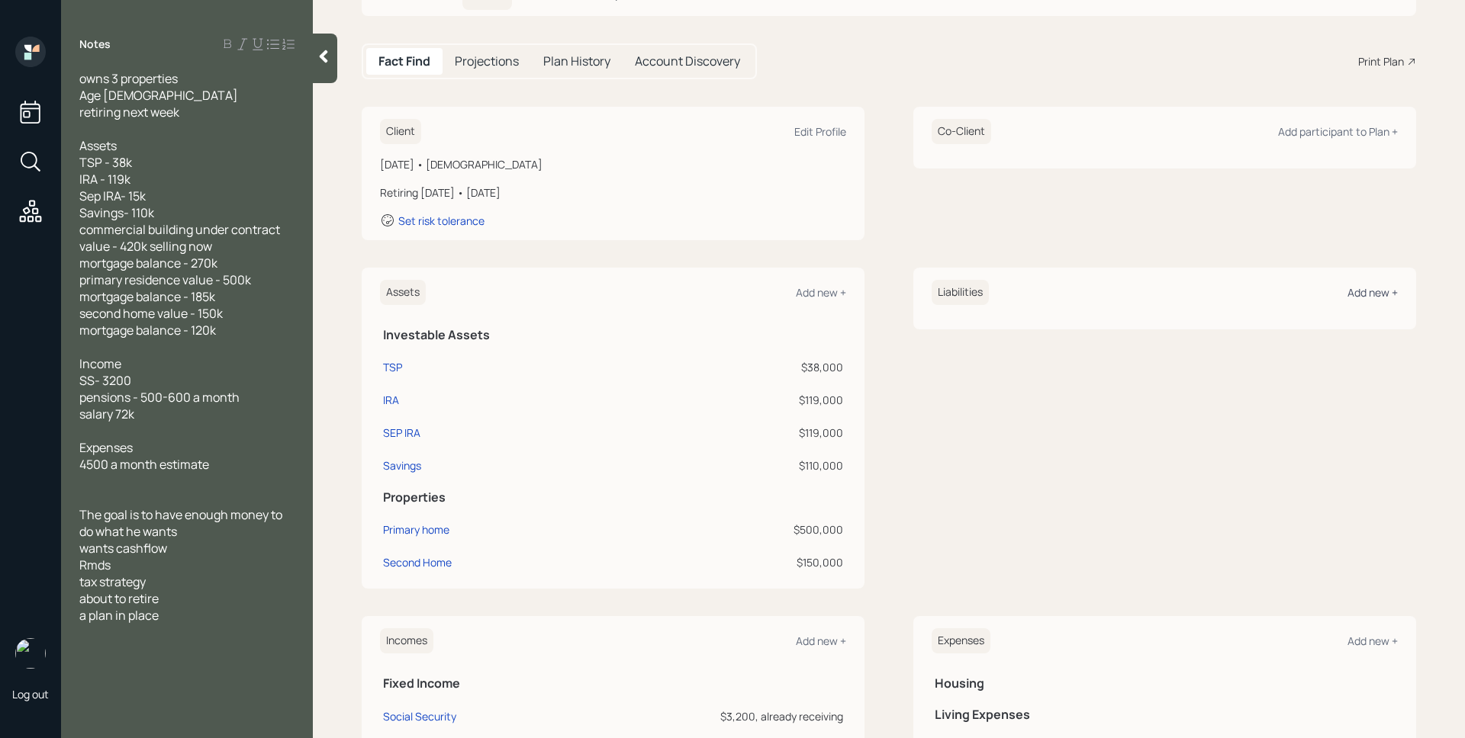
click at [1360, 291] on div "Add new +" at bounding box center [1372, 292] width 50 height 14
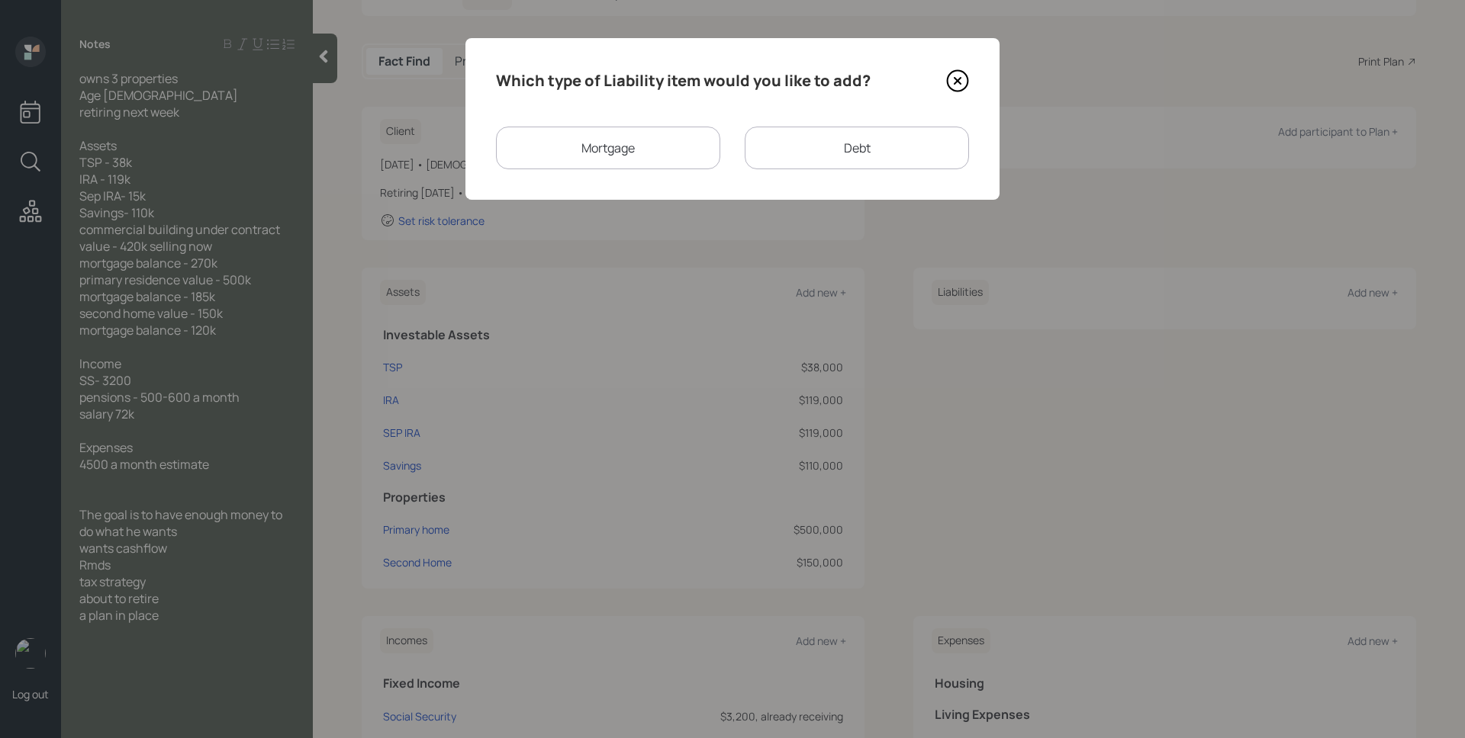
click at [648, 145] on div "Mortgage" at bounding box center [608, 148] width 224 height 43
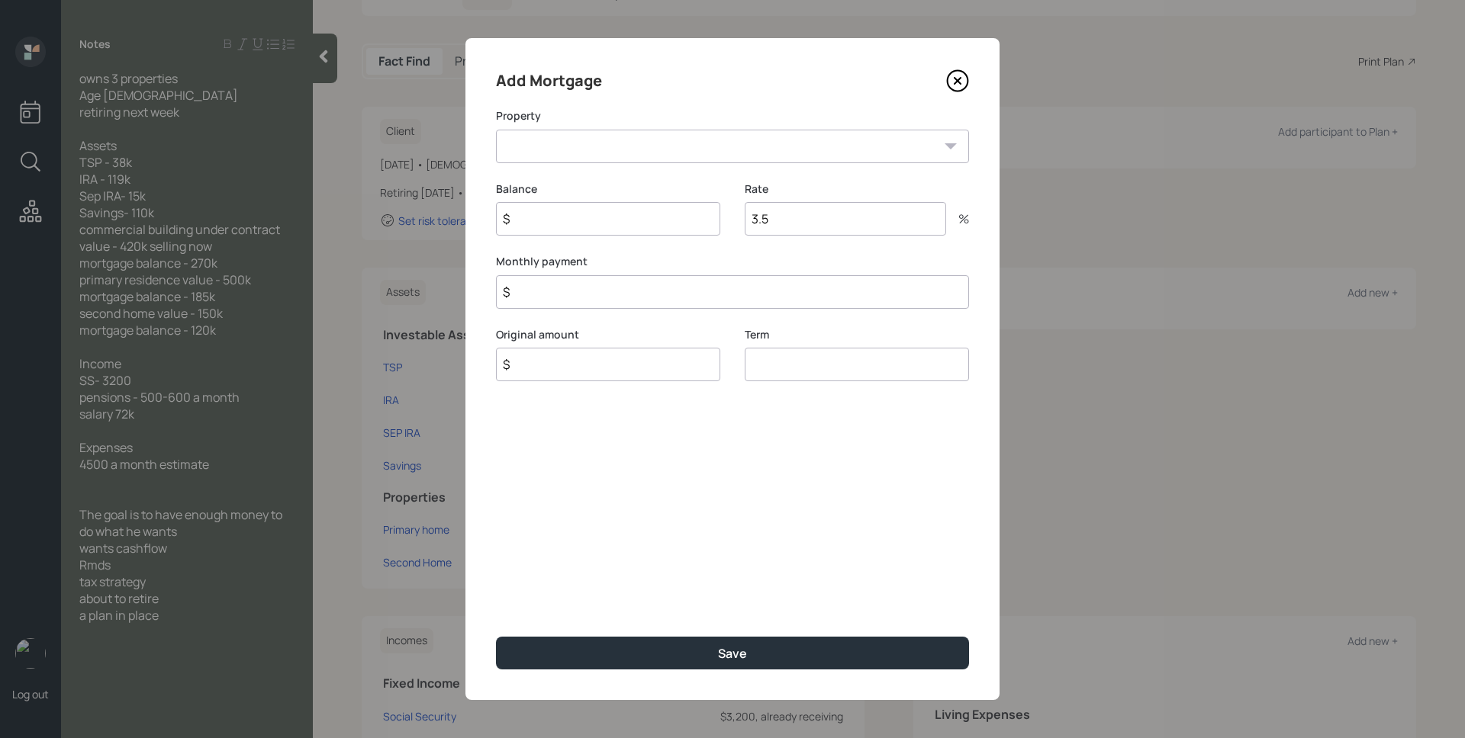
click at [636, 150] on select "NJ Primary home Second Home" at bounding box center [732, 147] width 473 height 34
select select "a1154623-1d17-49ef-aa70-e1249aea93b4"
click at [496, 130] on select "NJ Primary home Second Home" at bounding box center [732, 147] width 473 height 34
click at [619, 211] on input "$" at bounding box center [608, 219] width 224 height 34
type input "$ 185,000"
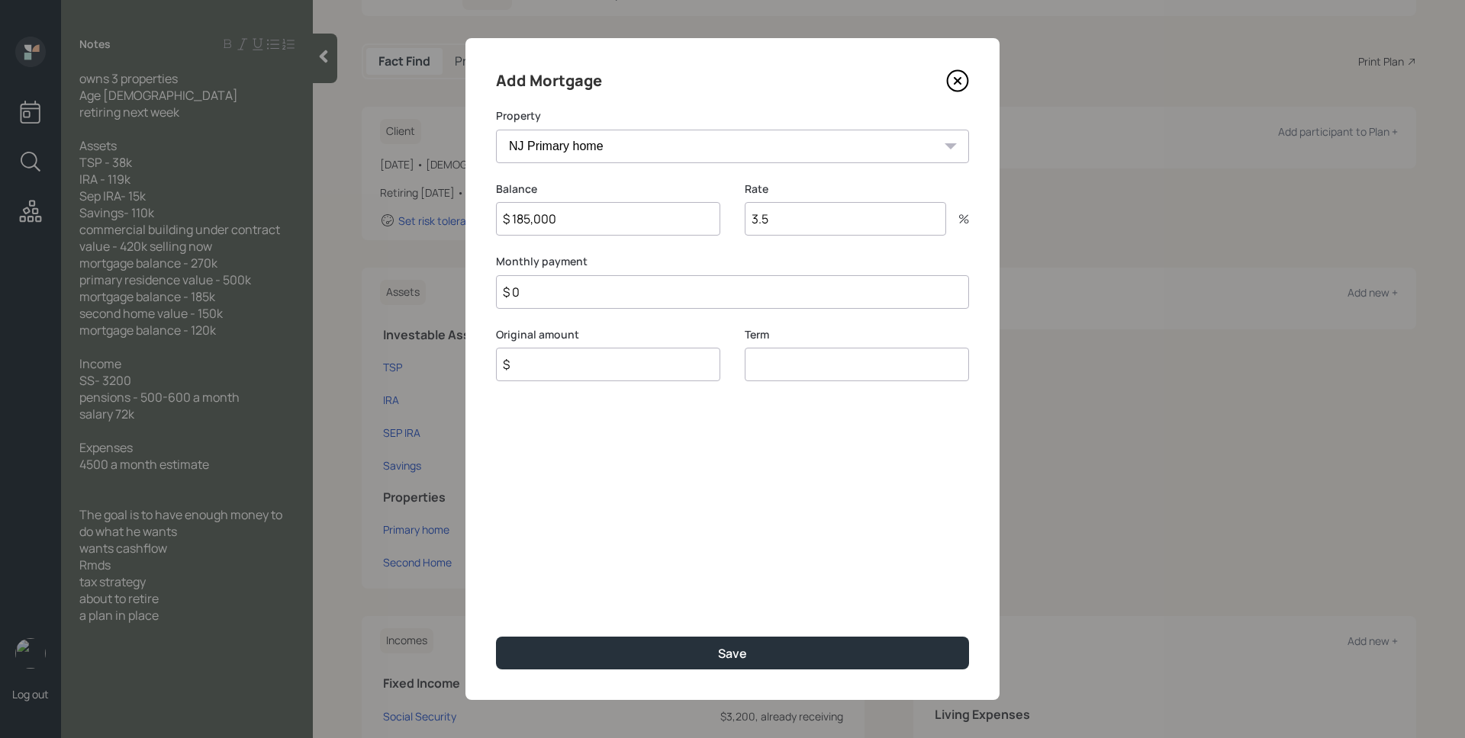
type input "$ 0"
type input "$ 185,000"
type input "30"
click at [496, 637] on button "Save" at bounding box center [732, 653] width 473 height 33
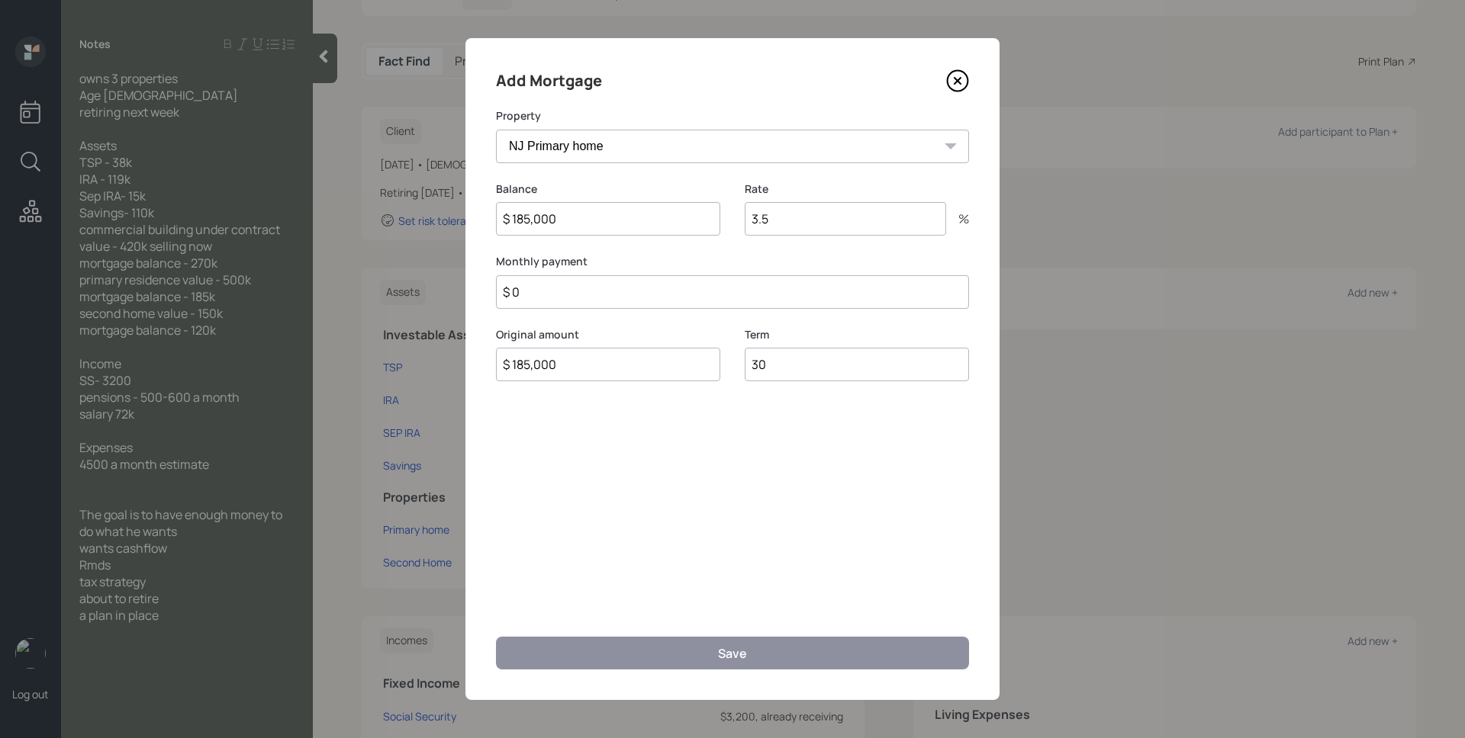
select select "86482c03-f228-408f-a0cb-fff184553c4b"
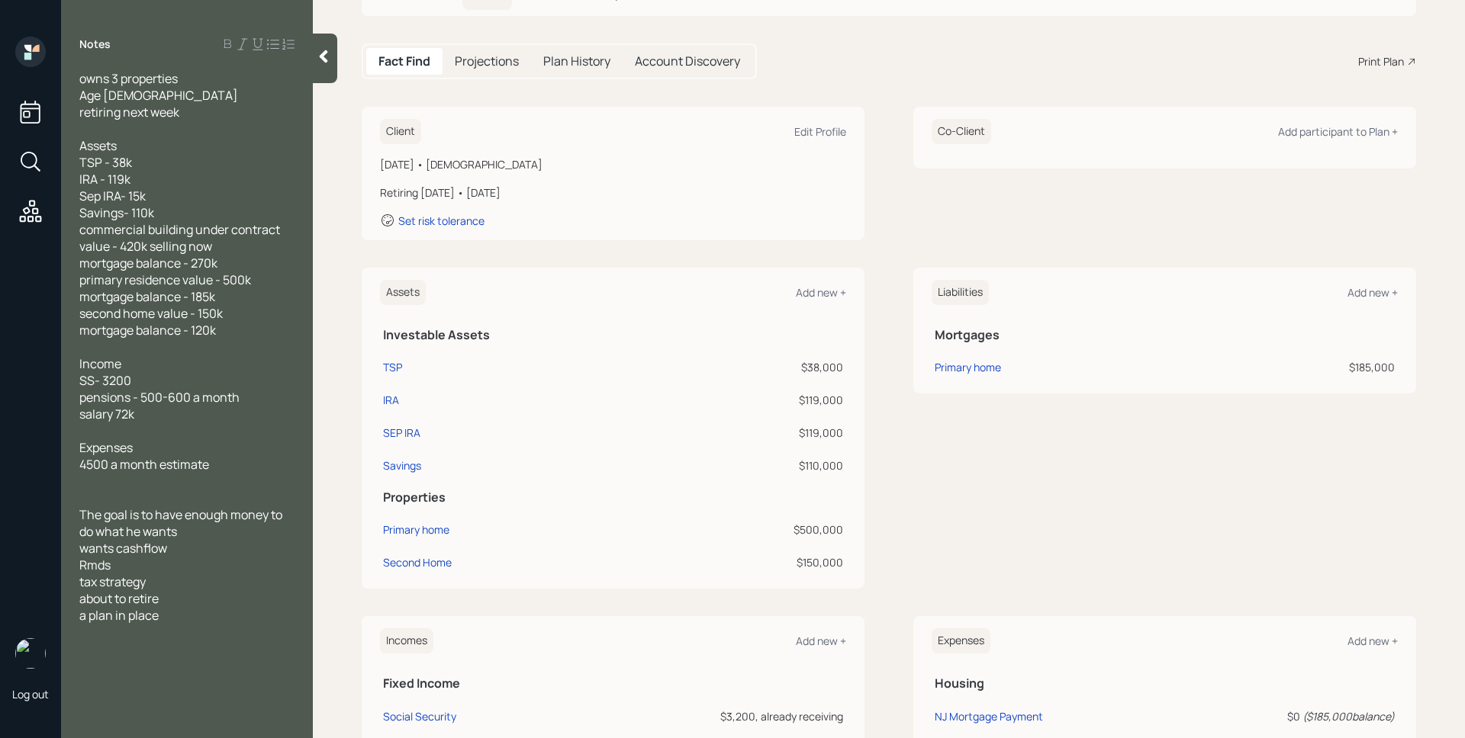
click at [1363, 301] on div "Liabilities Add new +" at bounding box center [1165, 292] width 466 height 25
click at [1364, 277] on div "Liabilities Add new + Mortgages Primary home $185,000" at bounding box center [1164, 331] width 503 height 126
click at [1367, 290] on div "Add new +" at bounding box center [1372, 292] width 50 height 14
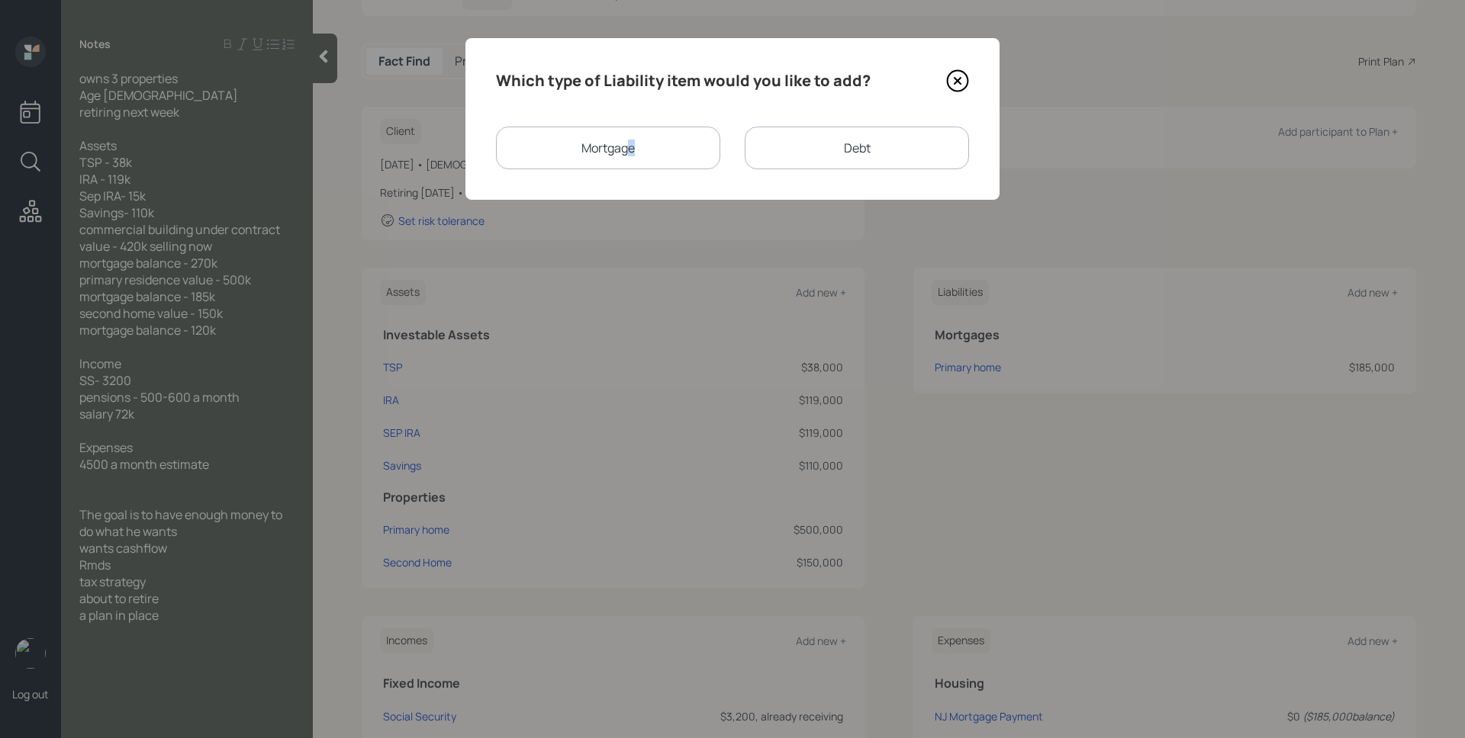
click at [631, 146] on div "Mortgage" at bounding box center [608, 148] width 224 height 43
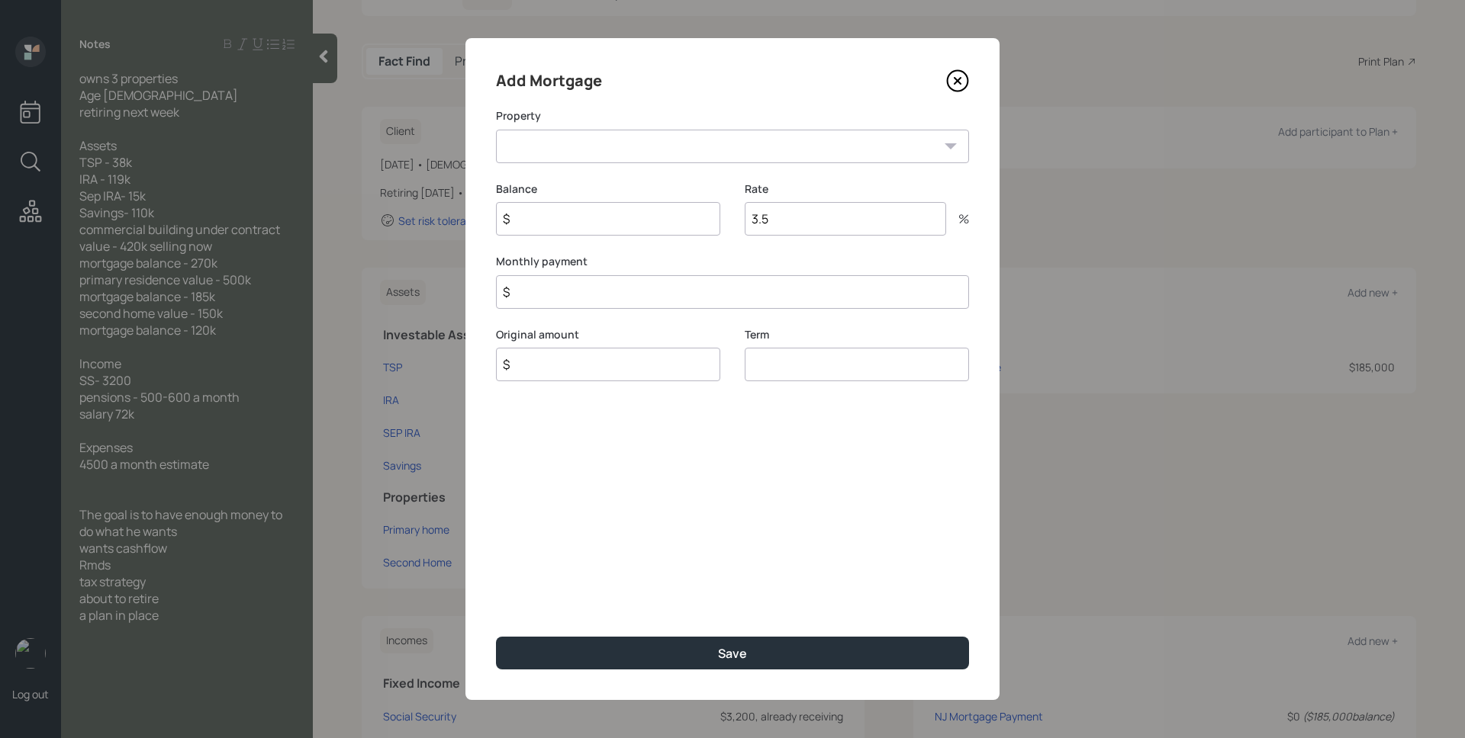
click at [586, 154] on select "Second Home" at bounding box center [732, 147] width 473 height 34
select select "86482c03-f228-408f-a0cb-fff184553c4b"
click at [496, 130] on select "Second Home" at bounding box center [732, 147] width 473 height 34
click at [584, 226] on input "$" at bounding box center [608, 219] width 224 height 34
type input "$ 120,000"
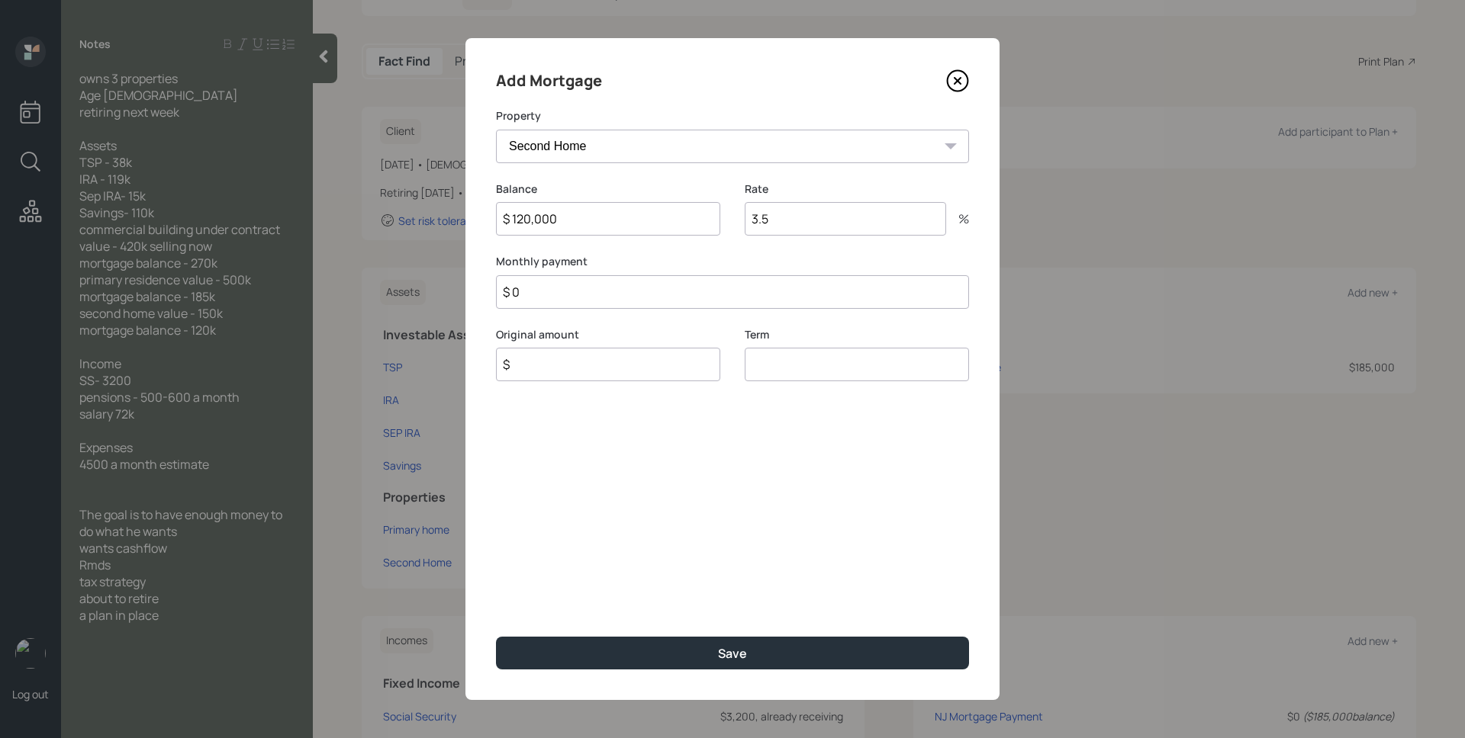
type input "$ 0"
type input "$ 120,000"
type input "30"
click at [496, 637] on button "Save" at bounding box center [732, 653] width 473 height 33
